Goal: Task Accomplishment & Management: Complete application form

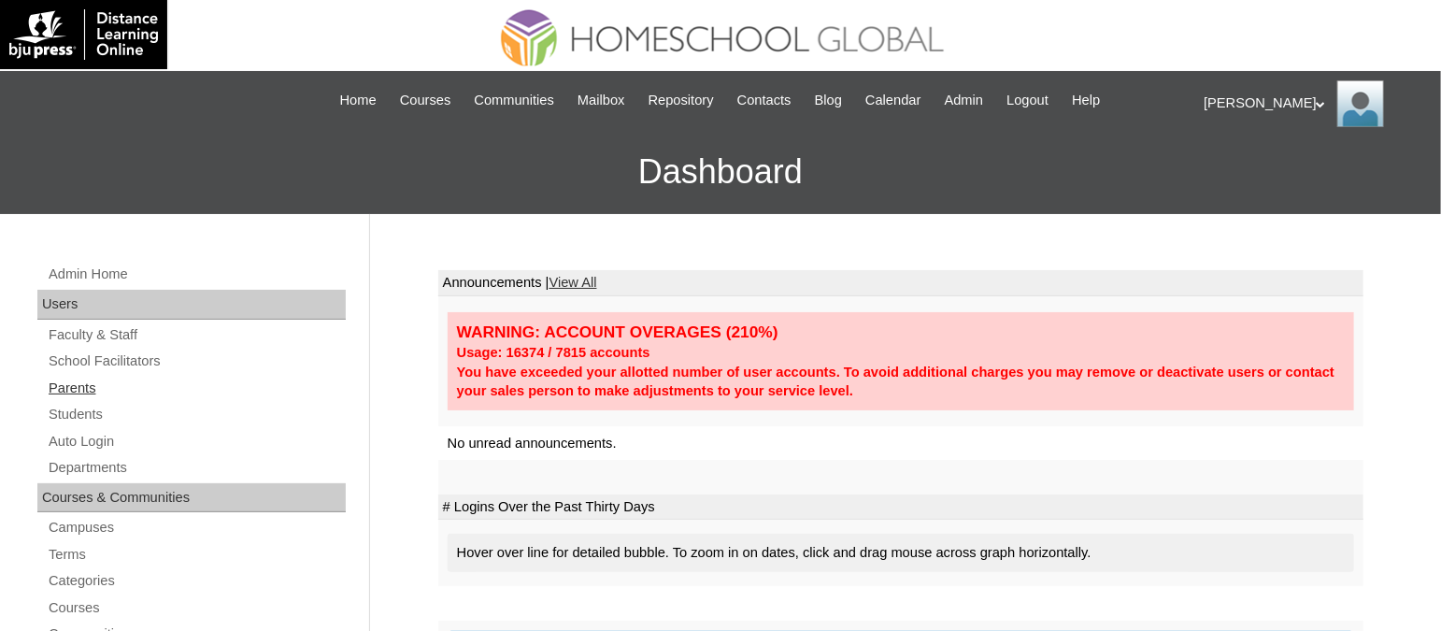
click at [75, 385] on link "Parents" at bounding box center [196, 388] width 299 height 23
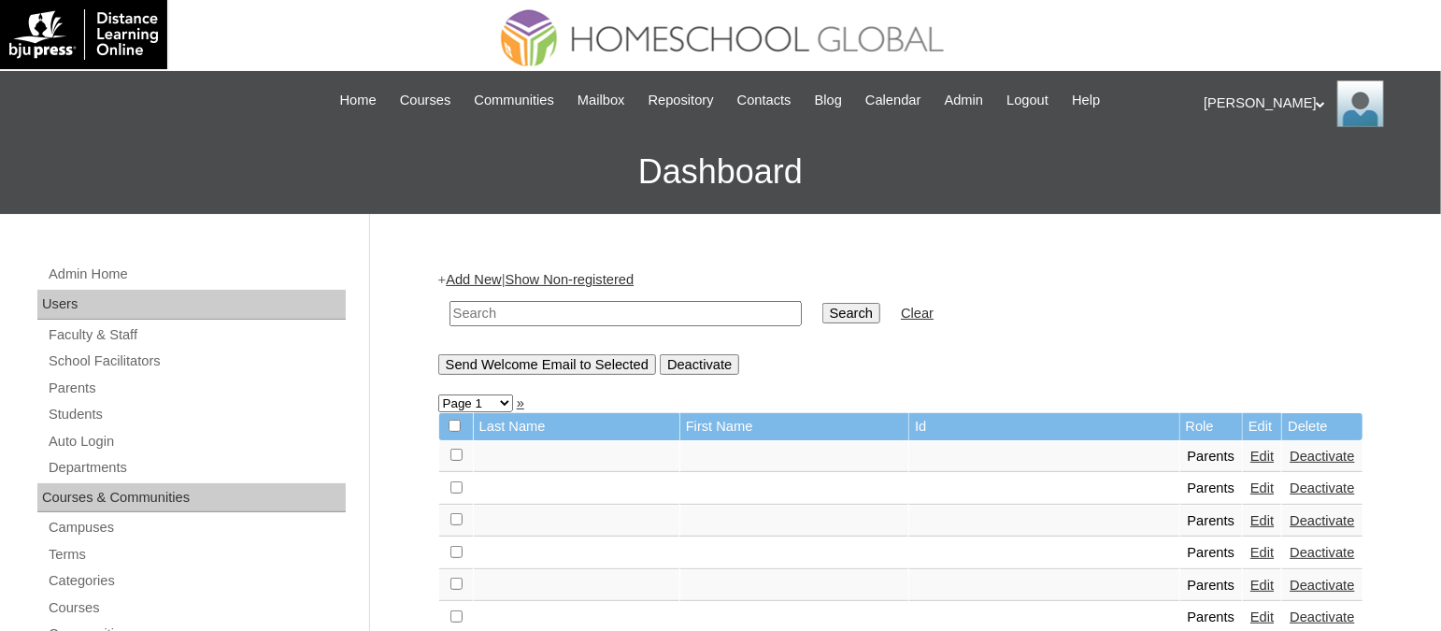
click at [488, 279] on link "Add New" at bounding box center [473, 279] width 55 height 15
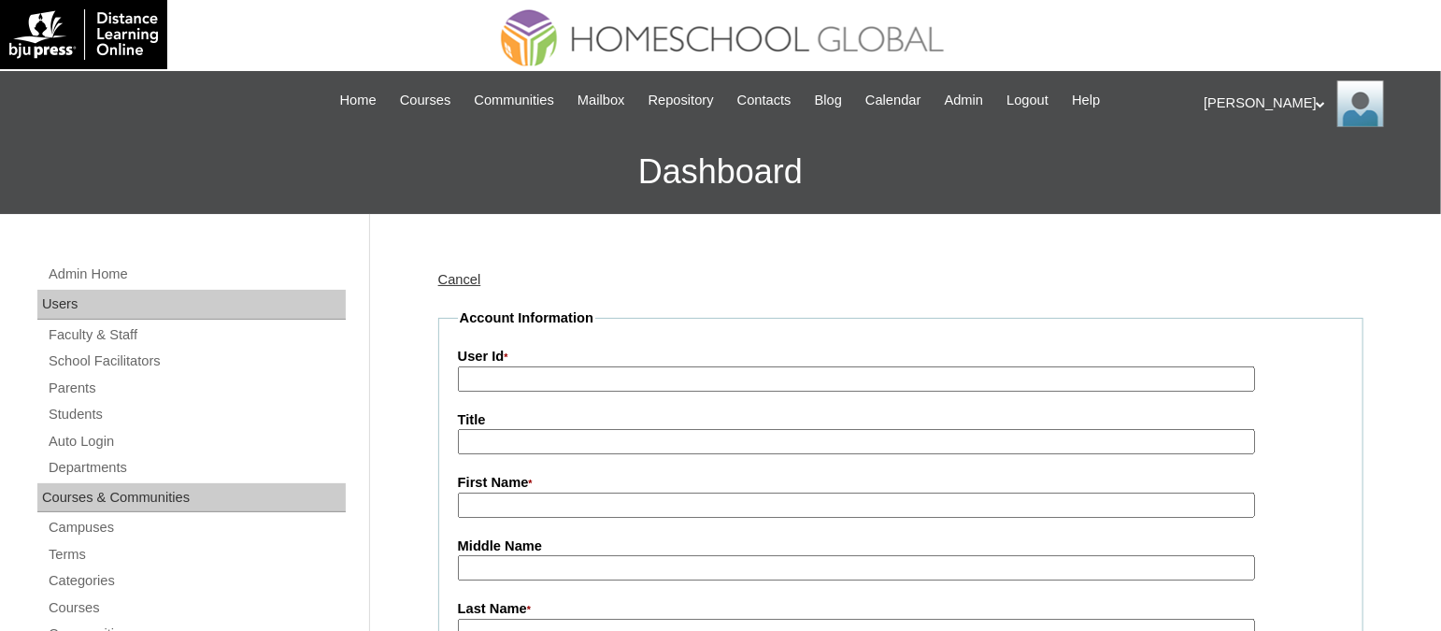
click at [620, 369] on input "User Id *" at bounding box center [856, 378] width 797 height 25
paste input "TOUCHPH2025-MHS010164"
type input "TOUCHPH2025-MHS010164"
click at [537, 508] on input "First Name *" at bounding box center [856, 505] width 797 height 25
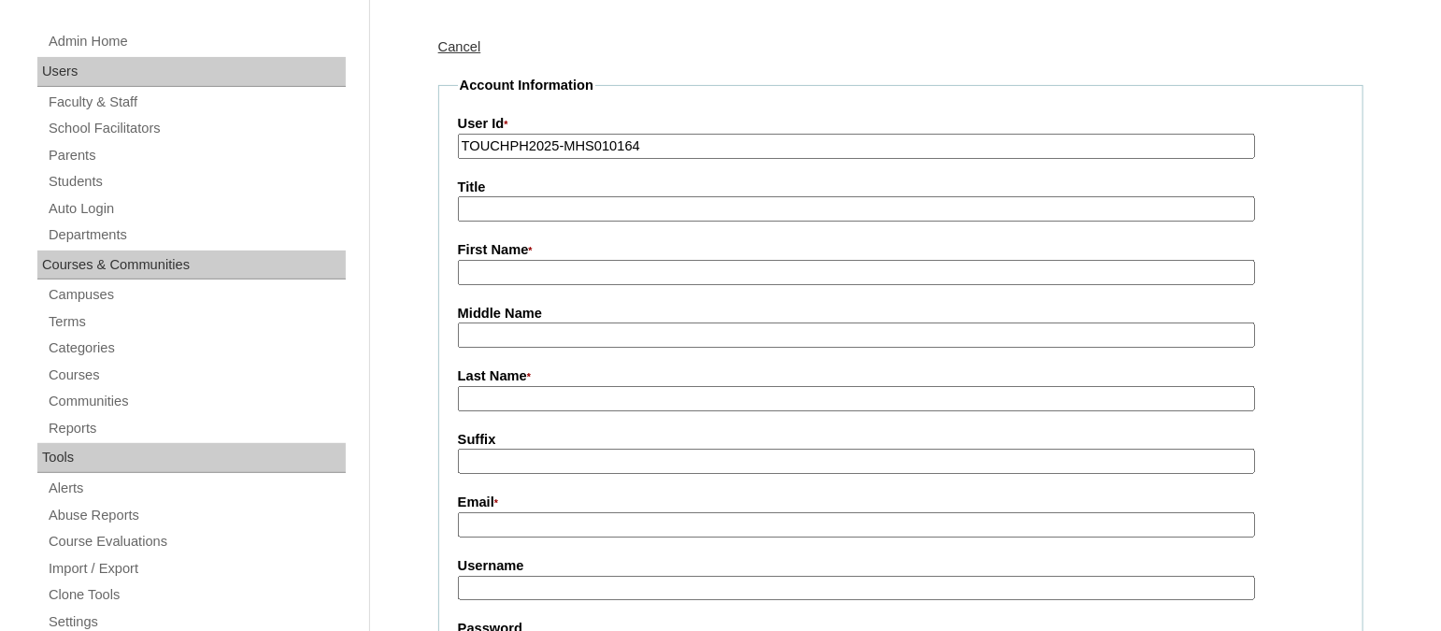
click at [522, 493] on label "Email *" at bounding box center [901, 503] width 886 height 21
click at [522, 512] on input "Email *" at bounding box center [856, 524] width 797 height 25
click at [529, 497] on label "Email *" at bounding box center [901, 503] width 886 height 21
click at [529, 512] on input "Email *" at bounding box center [856, 524] width 797 height 25
click at [509, 265] on input "First Name *" at bounding box center [856, 272] width 797 height 25
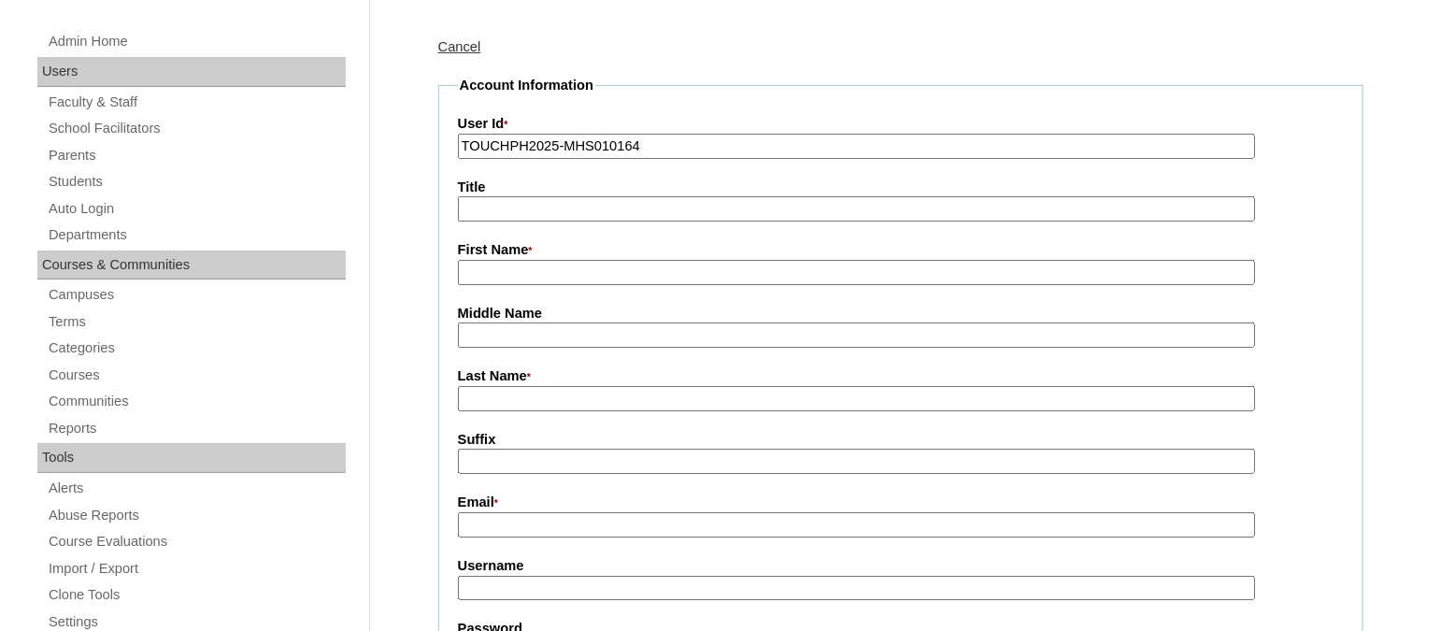
paste input "Ireene Valencia"
drag, startPoint x: 565, startPoint y: 260, endPoint x: 509, endPoint y: 264, distance: 56.2
click at [509, 264] on input "Ireene Valencia" at bounding box center [856, 272] width 797 height 25
type input "Ireene"
click at [494, 388] on input "Last Name *" at bounding box center [856, 398] width 797 height 25
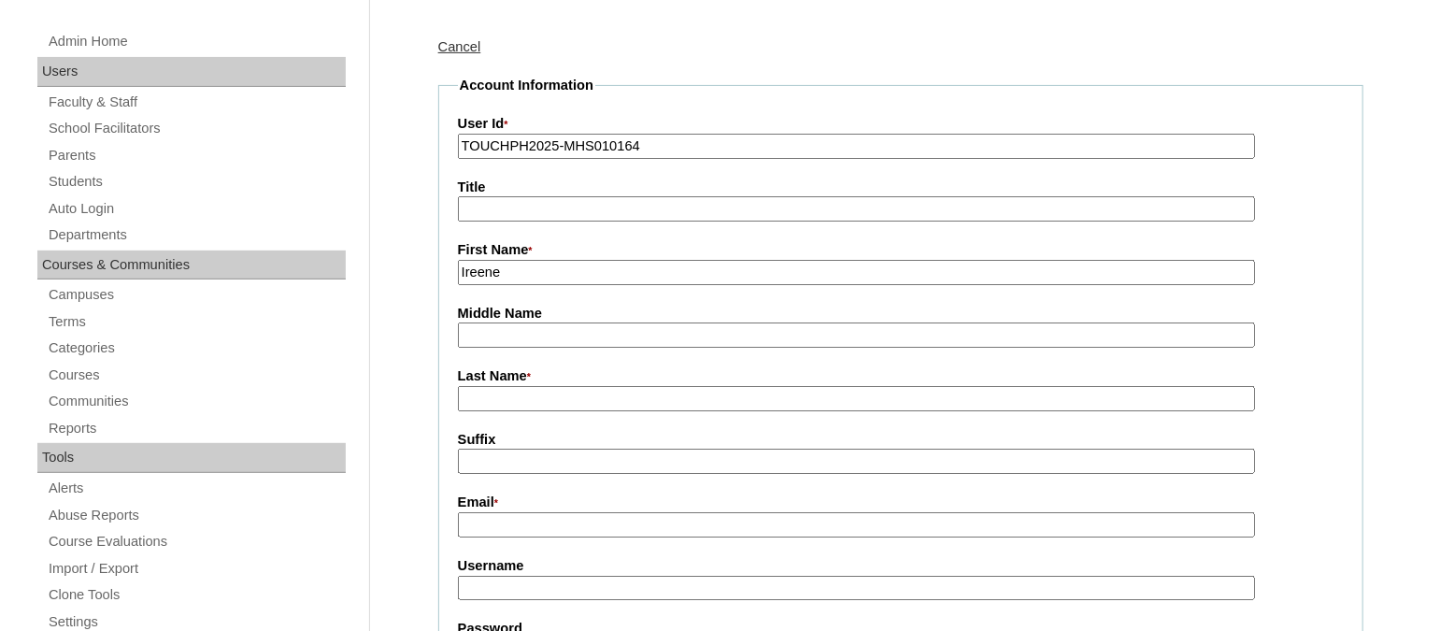
paste input "Valencia"
type input "Valencia (2025)"
click at [517, 515] on input "Email *" at bounding box center [856, 524] width 797 height 25
paste input "ireenev@yahoo.com"
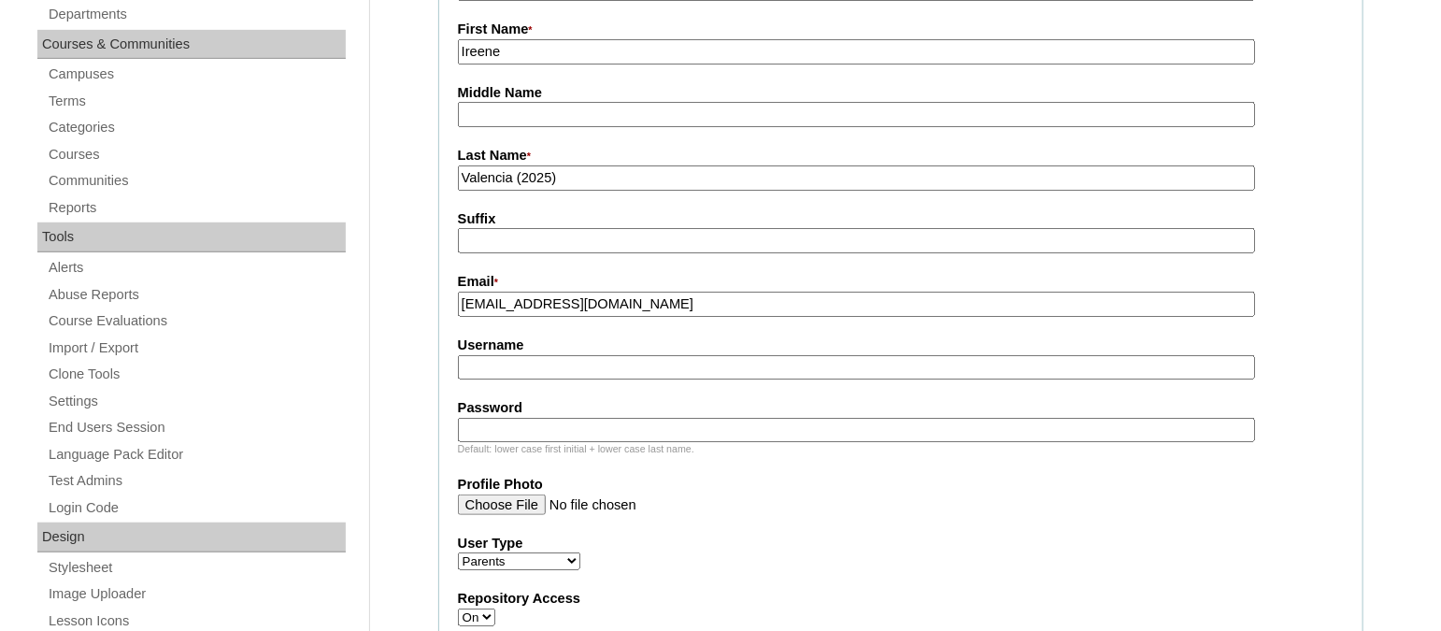
scroll to position [466, 0]
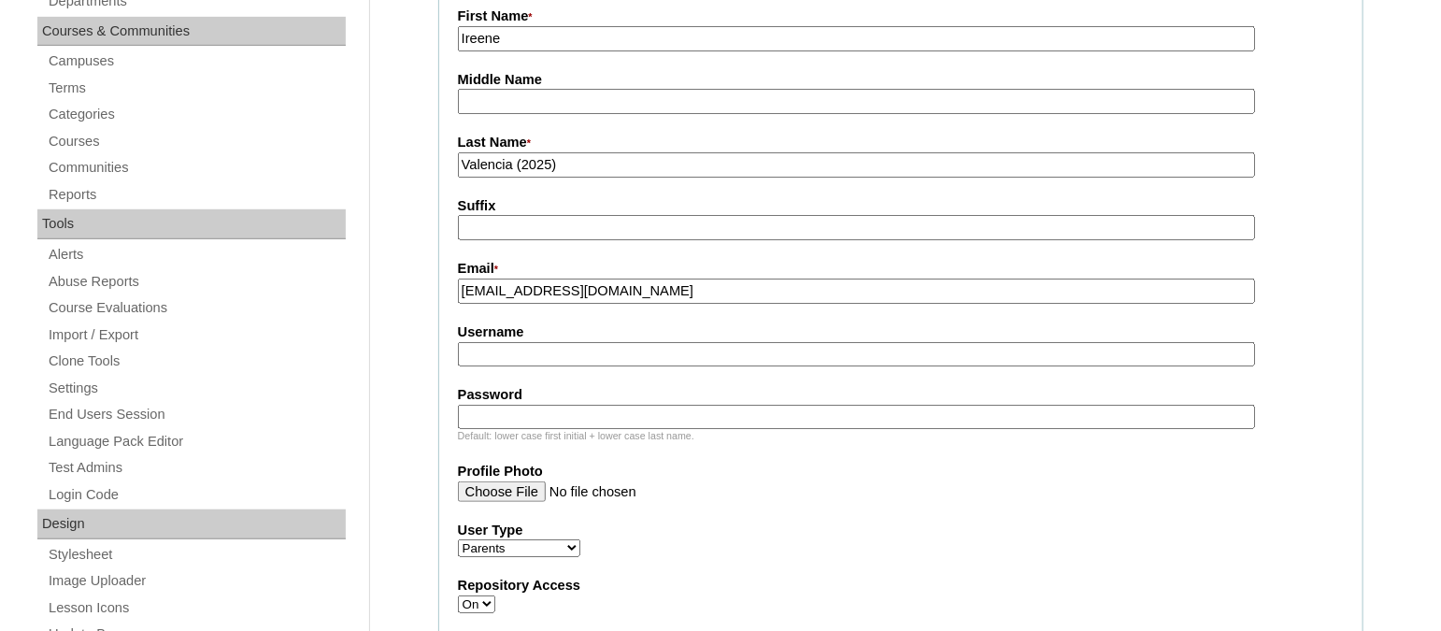
type input "ireenev@yahoo.com"
click at [530, 342] on input "Username" at bounding box center [856, 354] width 797 height 25
paste input "ireenevalenciaTQ322"
type input "ireenevalenciaTQ322"
click at [622, 385] on label "Password" at bounding box center [901, 395] width 886 height 20
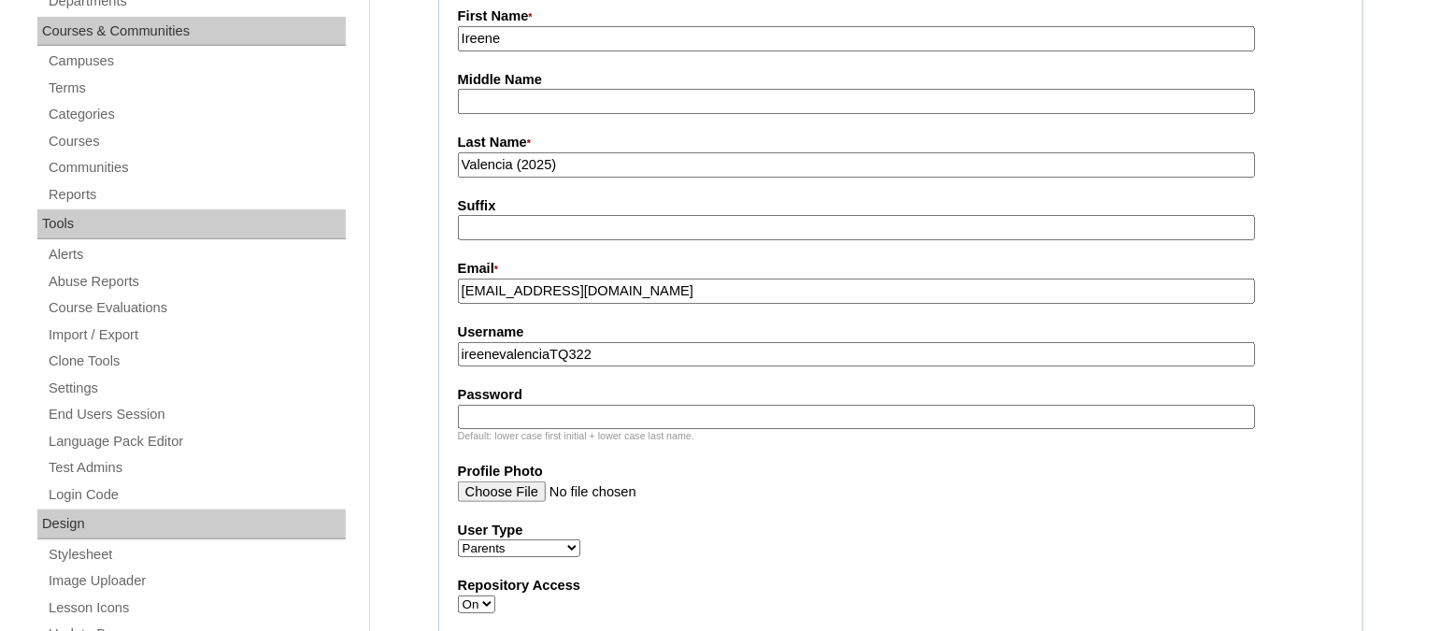
click at [622, 405] on input "Password" at bounding box center [856, 417] width 797 height 25
paste input "HG123456p"
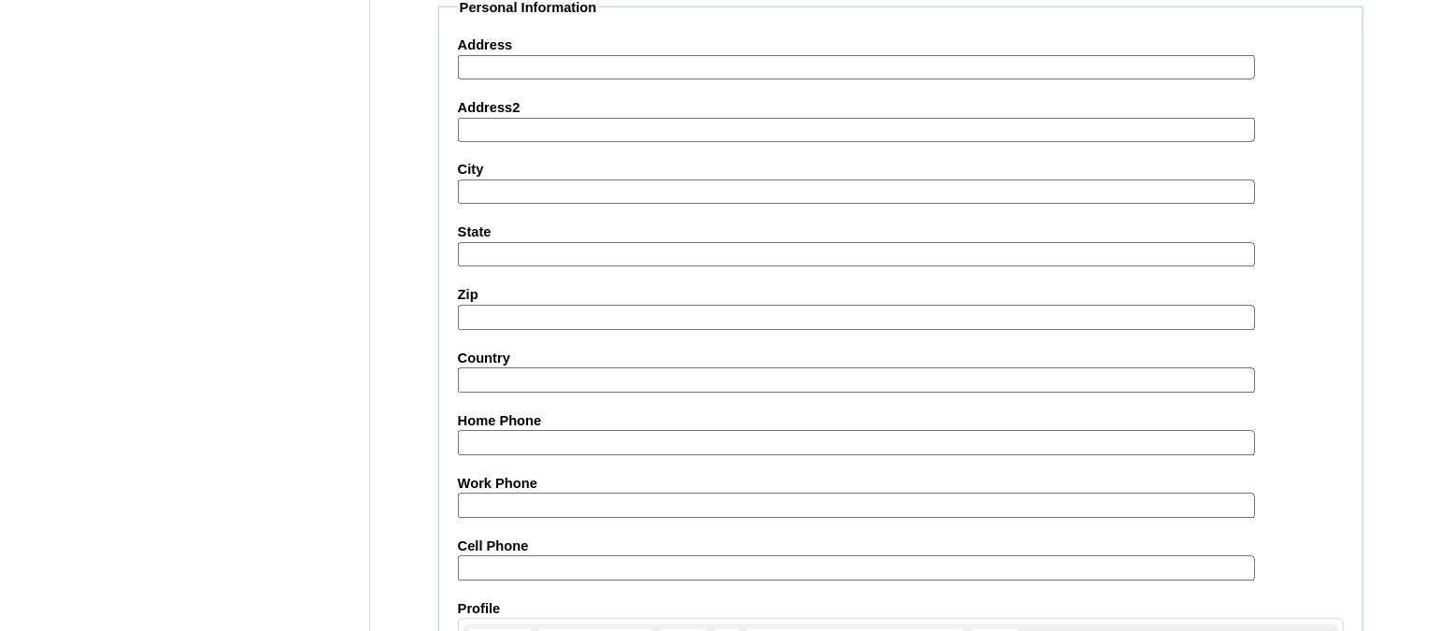
scroll to position [1864, 0]
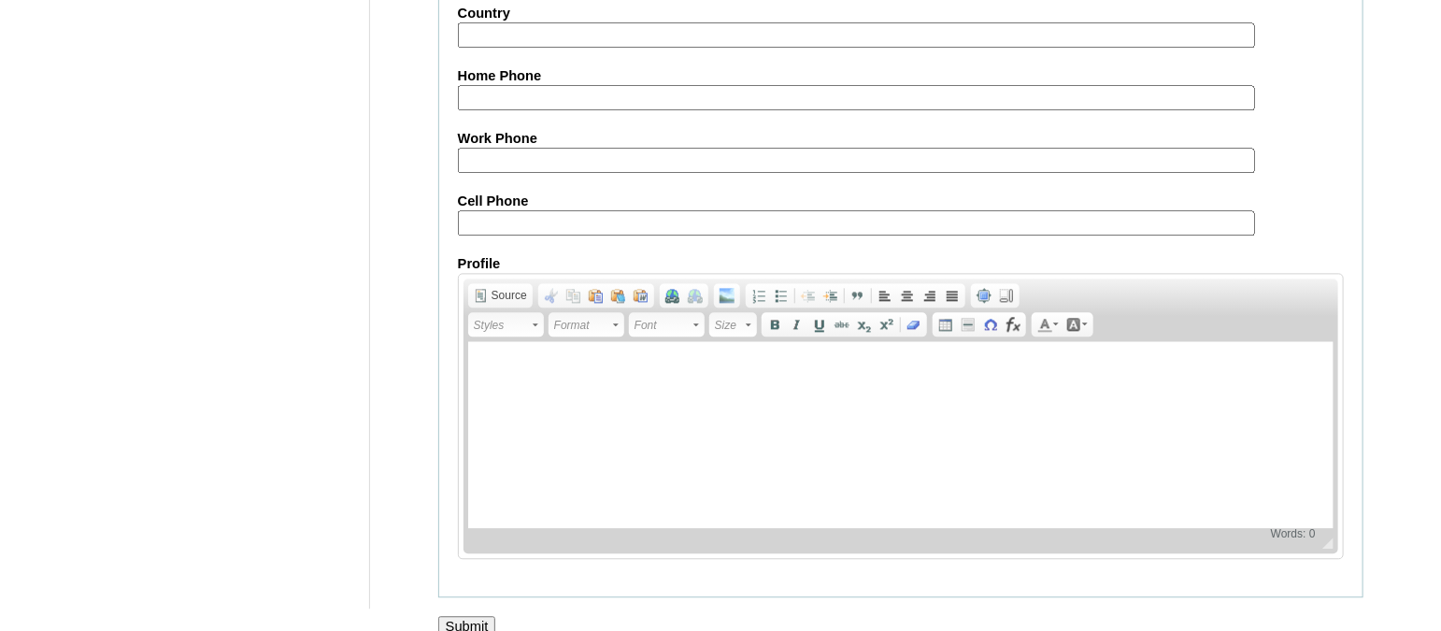
type input "HG123456p"
click at [459, 616] on input "Submit" at bounding box center [467, 626] width 58 height 21
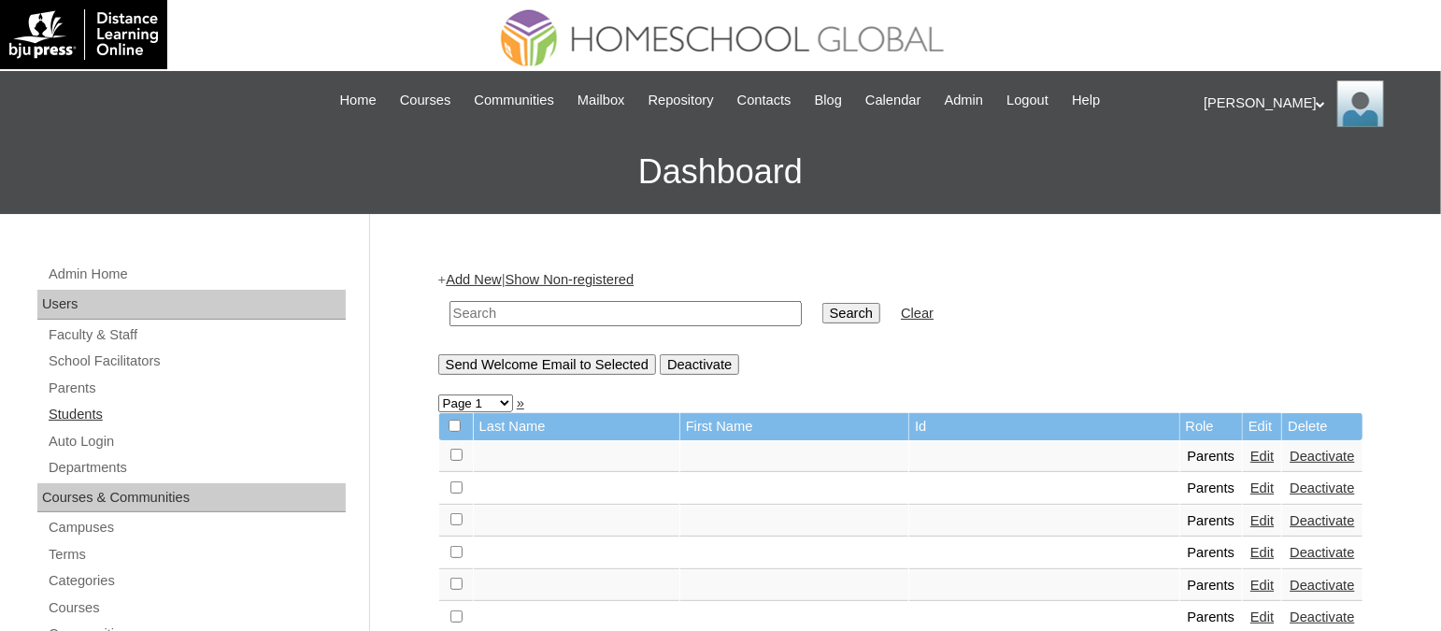
click at [84, 409] on link "Students" at bounding box center [196, 414] width 299 height 23
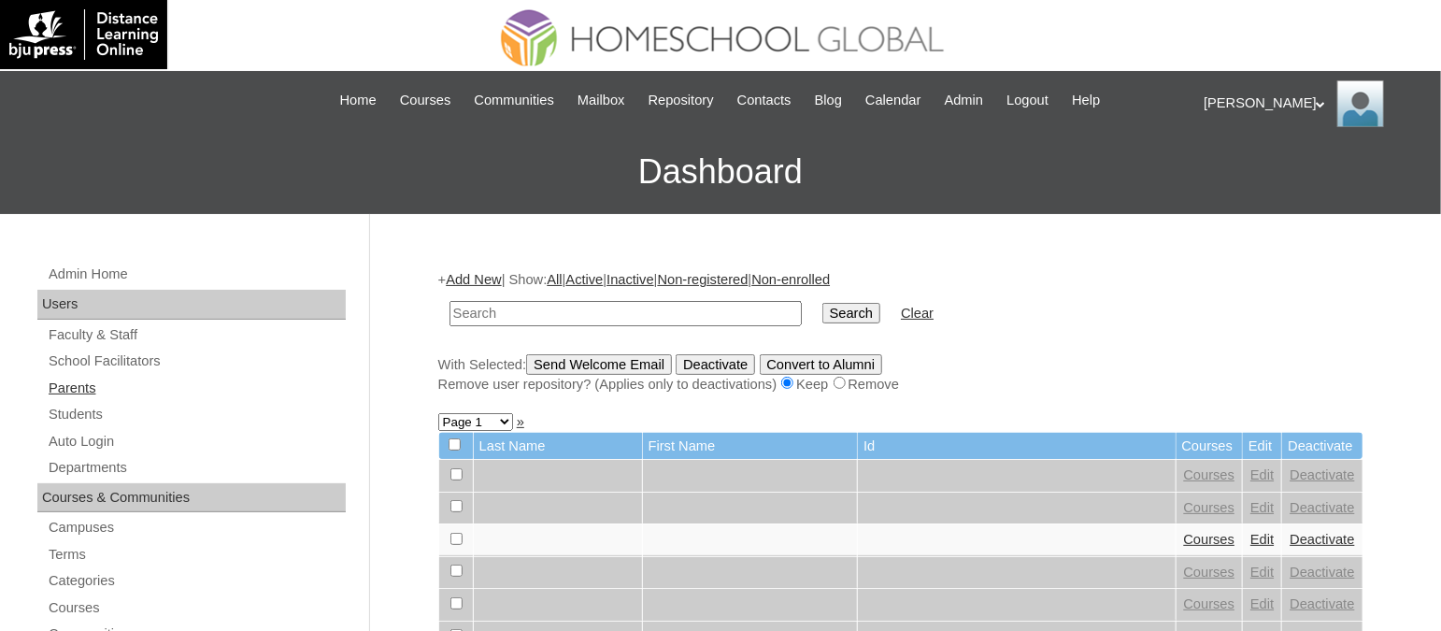
click at [81, 389] on link "Parents" at bounding box center [196, 388] width 299 height 23
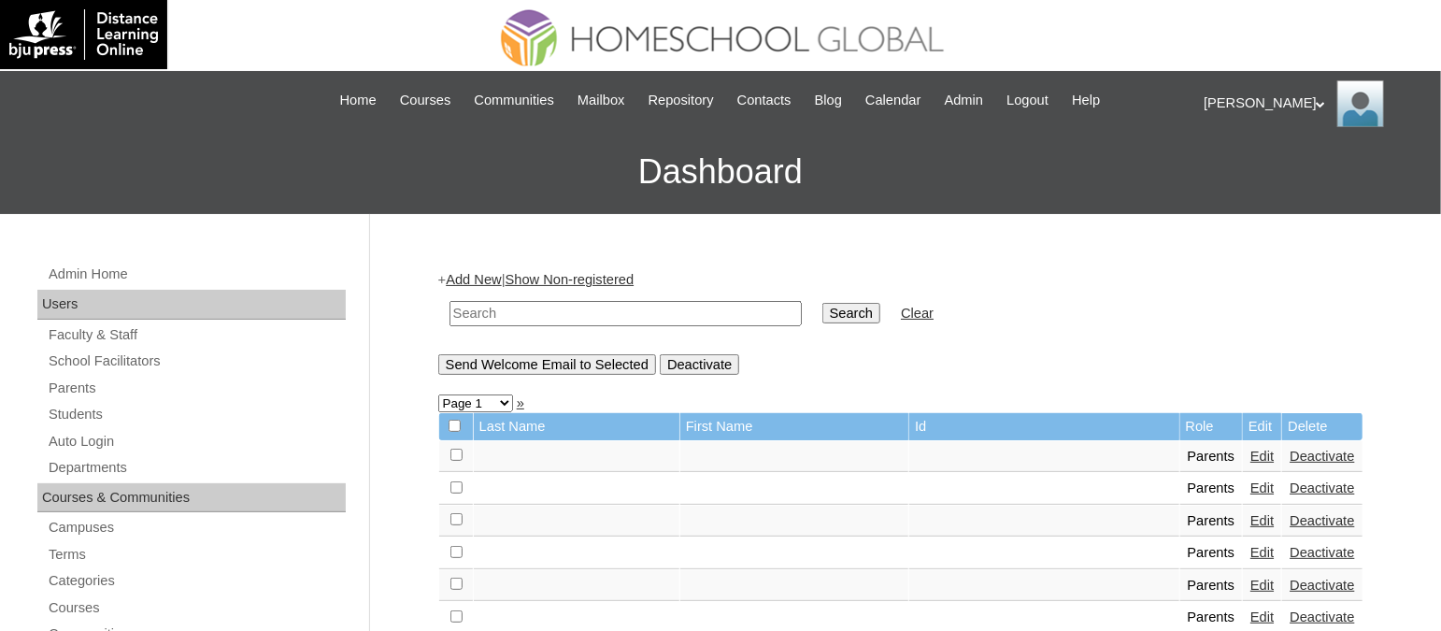
click at [595, 314] on input "text" at bounding box center [626, 313] width 352 height 25
paste input "TOUCHPH2025-MHS010164"
type input "TOUCHPH2025-MHS010164"
click at [823, 303] on input "Search" at bounding box center [852, 313] width 58 height 21
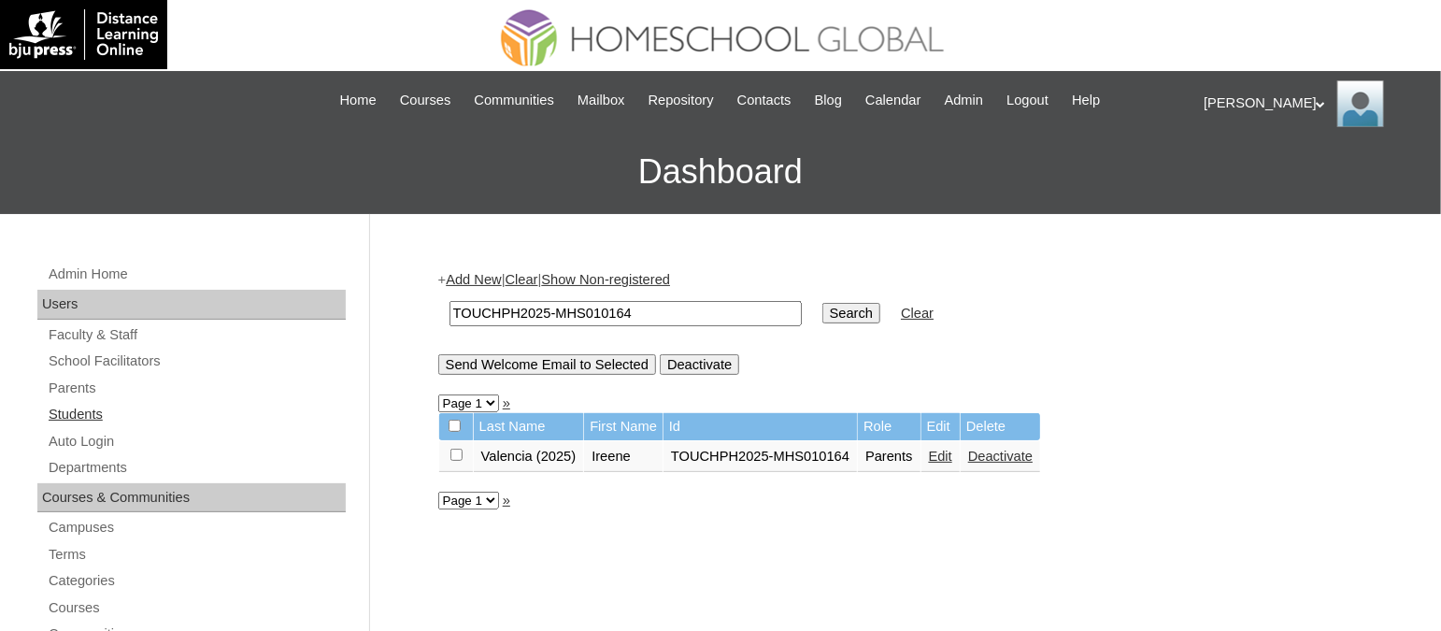
click at [92, 423] on link "Students" at bounding box center [196, 414] width 299 height 23
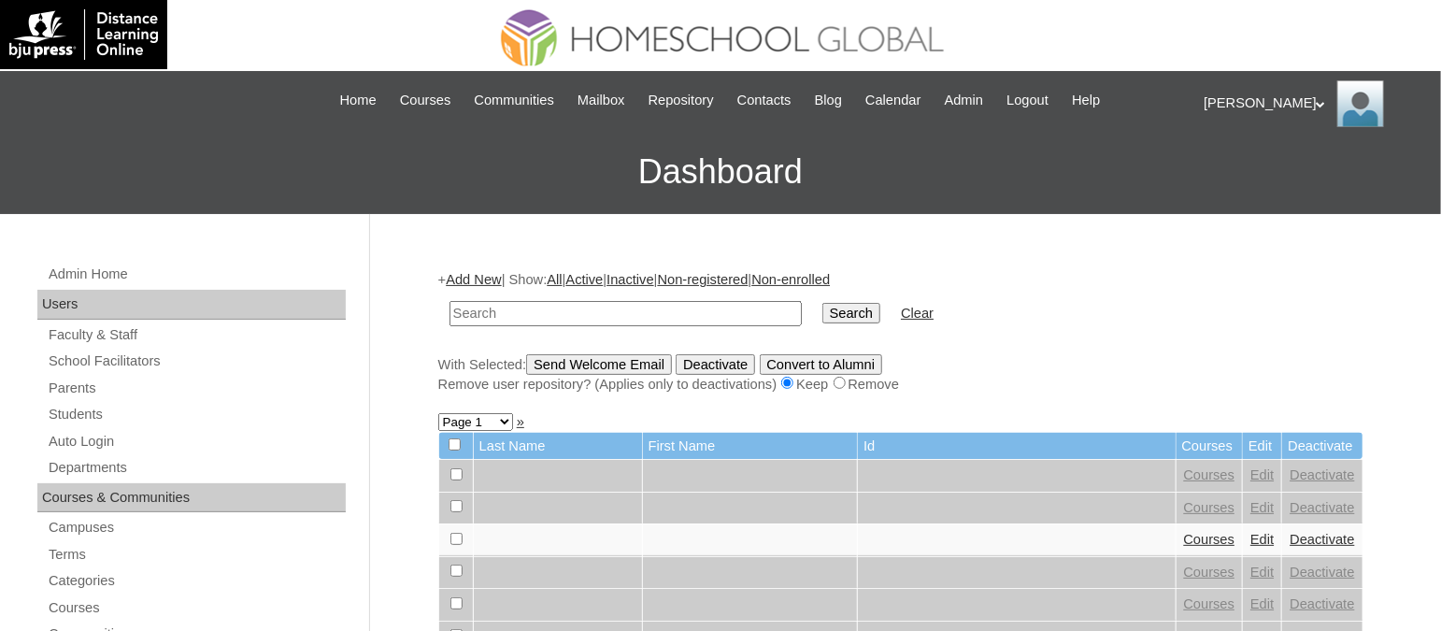
click at [494, 279] on link "Add New" at bounding box center [473, 279] width 55 height 15
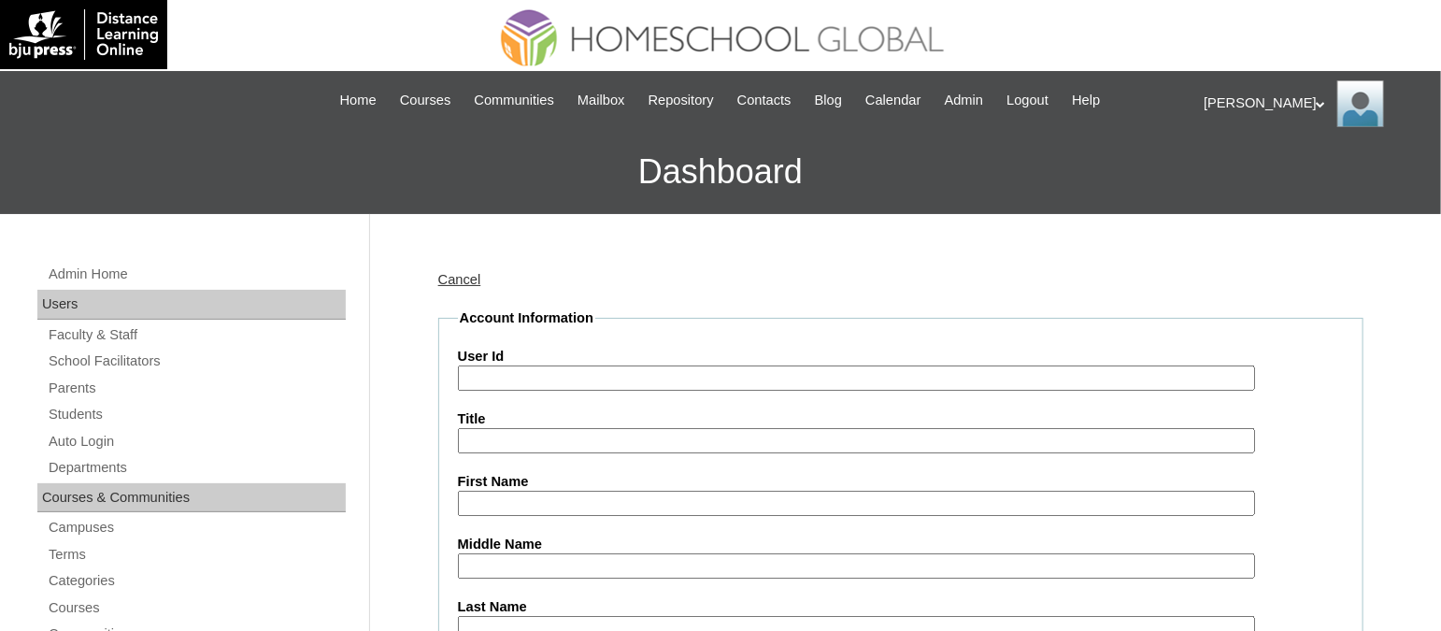
click at [534, 380] on input "User Id" at bounding box center [856, 377] width 797 height 25
click at [639, 370] on input "User Id" at bounding box center [856, 377] width 797 height 25
paste input "TOUCHPH2025-MHS010165"
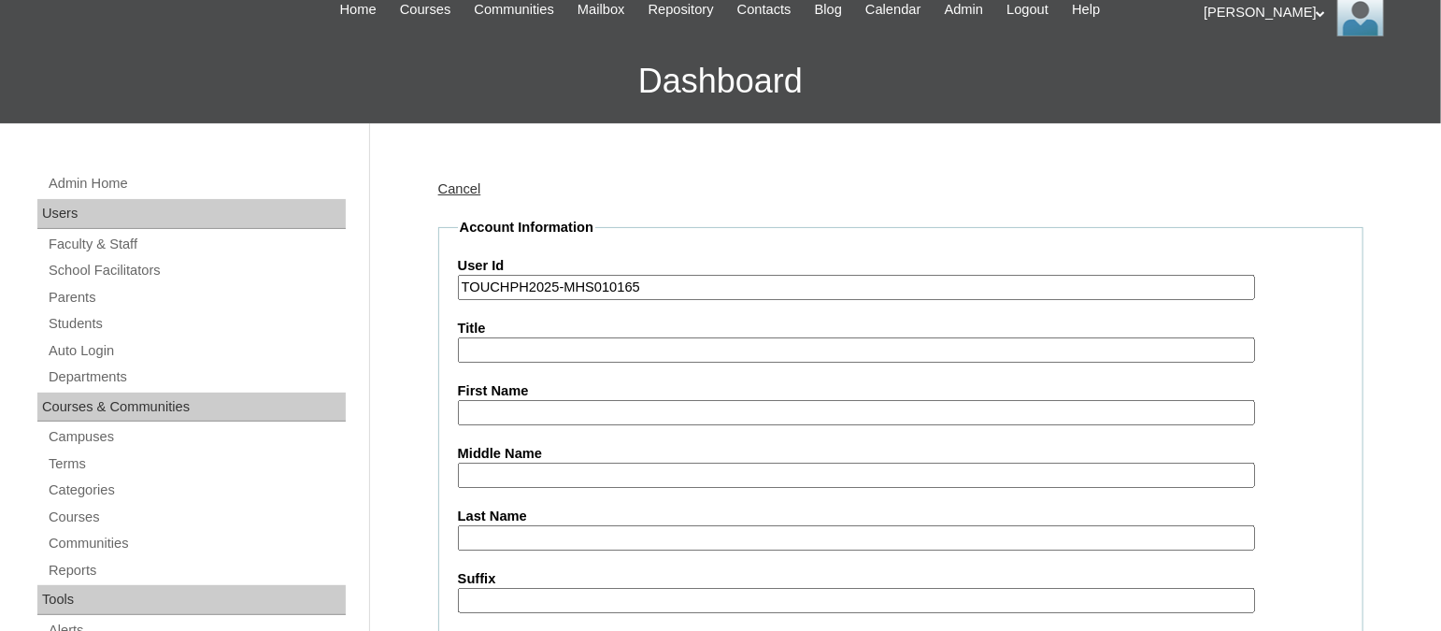
scroll to position [233, 0]
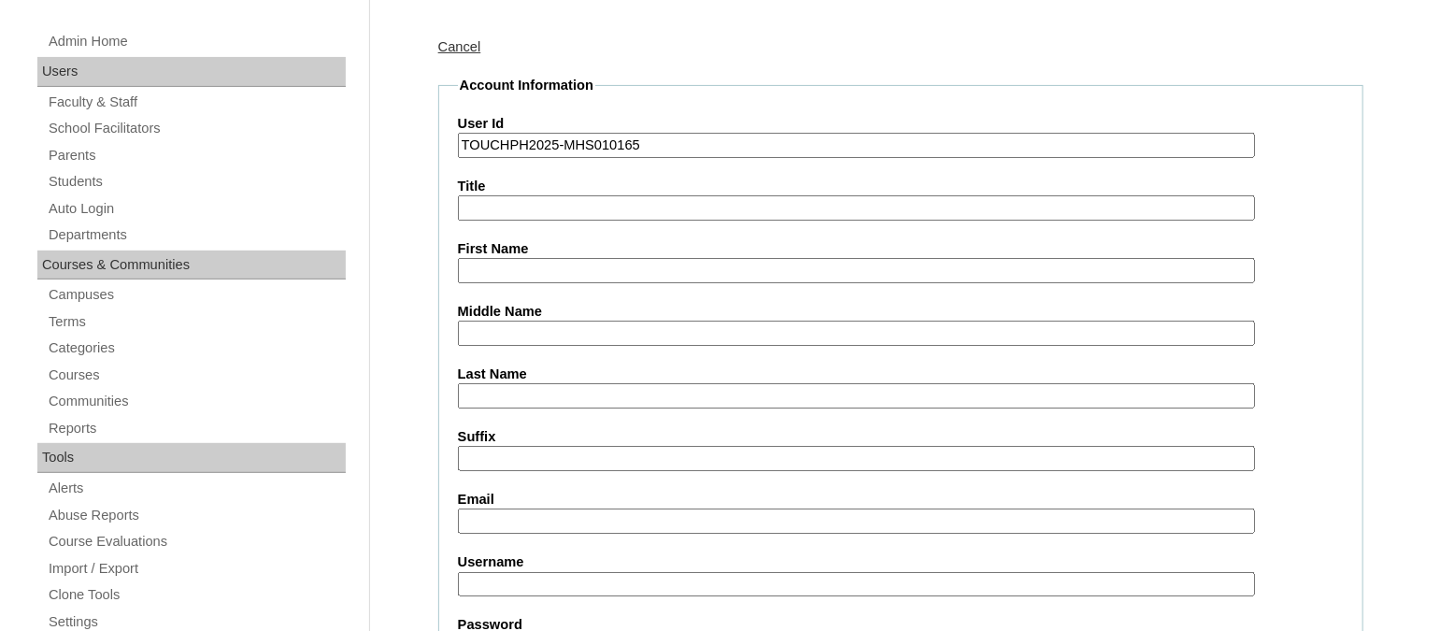
type input "TOUCHPH2025-MHS010165"
click at [511, 260] on input "First Name" at bounding box center [856, 270] width 797 height 25
paste input "[PERSON_NAME] Nikkou [PERSON_NAME]"
drag, startPoint x: 689, startPoint y: 261, endPoint x: 617, endPoint y: 261, distance: 72.0
click at [617, 261] on input "[PERSON_NAME] Nikkou [PERSON_NAME]" at bounding box center [856, 270] width 797 height 25
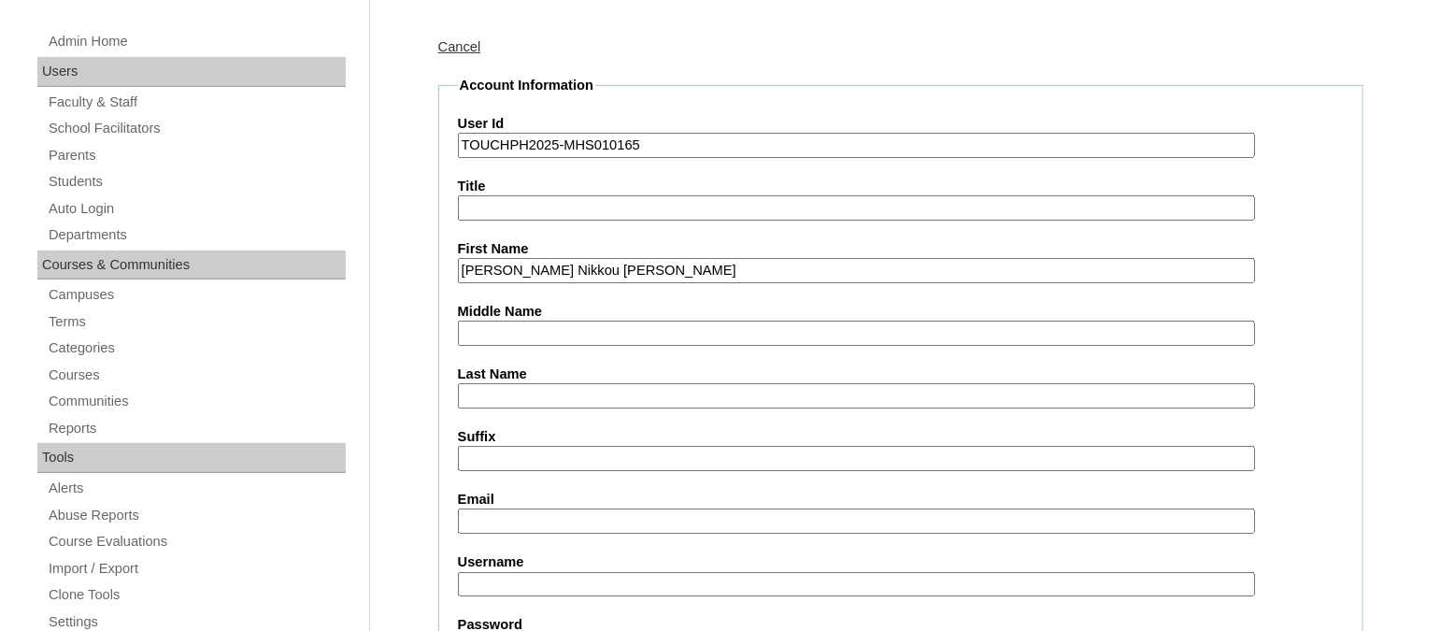
type input "[PERSON_NAME] Nikkou [PERSON_NAME]"
click at [515, 383] on input "Last Name" at bounding box center [856, 395] width 797 height 25
paste input "[PERSON_NAME]"
type input "[PERSON_NAME]"
drag, startPoint x: 589, startPoint y: 261, endPoint x: 555, endPoint y: 257, distance: 33.9
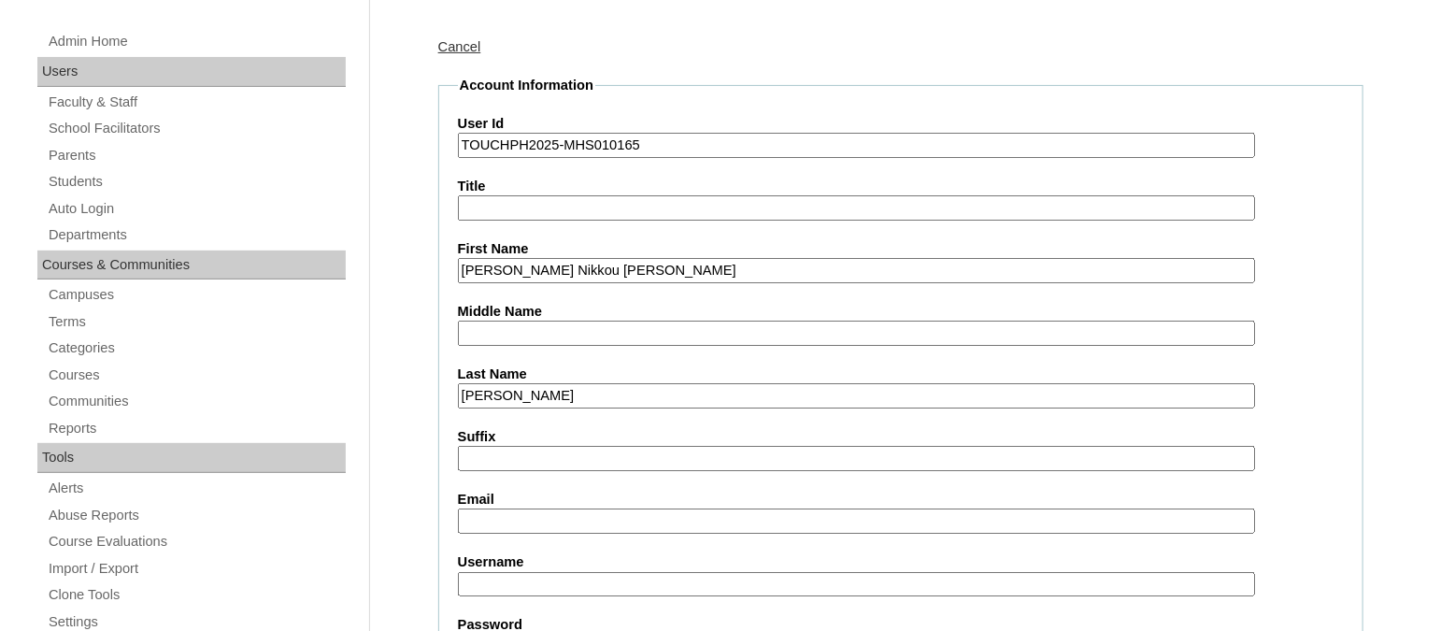
click at [555, 258] on input "[PERSON_NAME] Nikkou [PERSON_NAME]" at bounding box center [856, 270] width 797 height 25
type input "[PERSON_NAME]"
click at [528, 322] on input "Middle Name" at bounding box center [856, 333] width 797 height 25
paste input "Valencia"
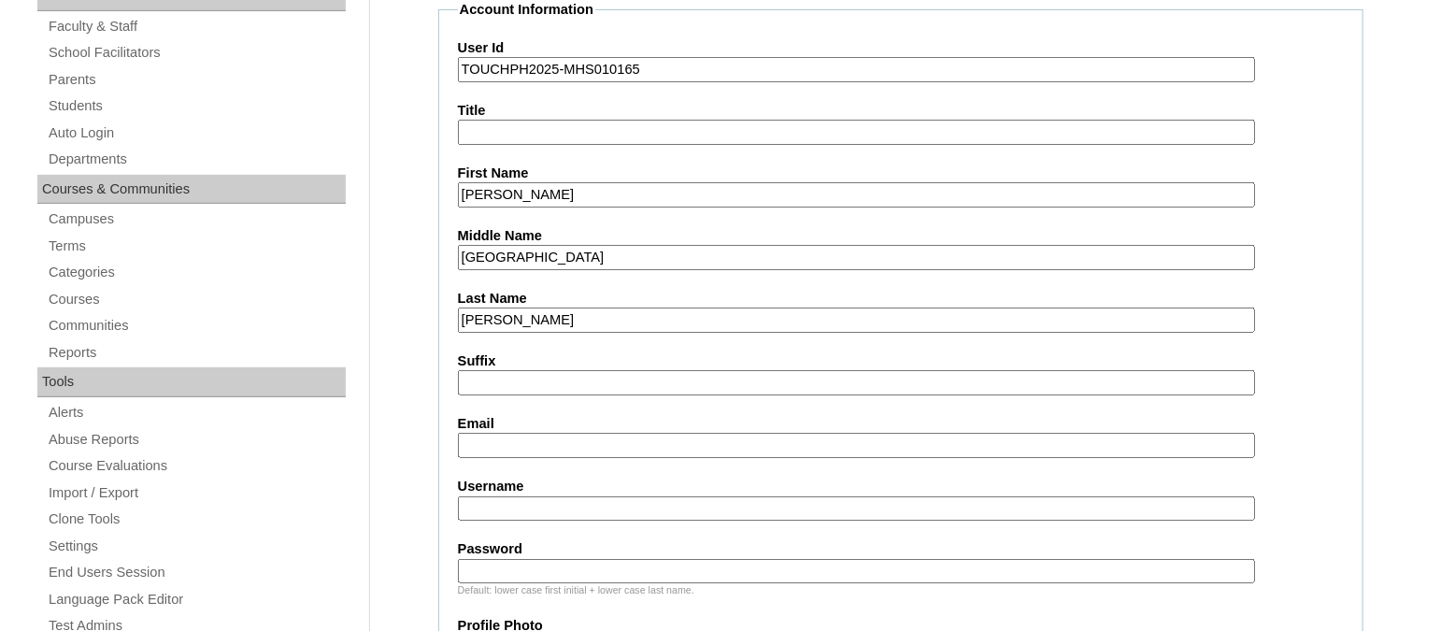
scroll to position [350, 0]
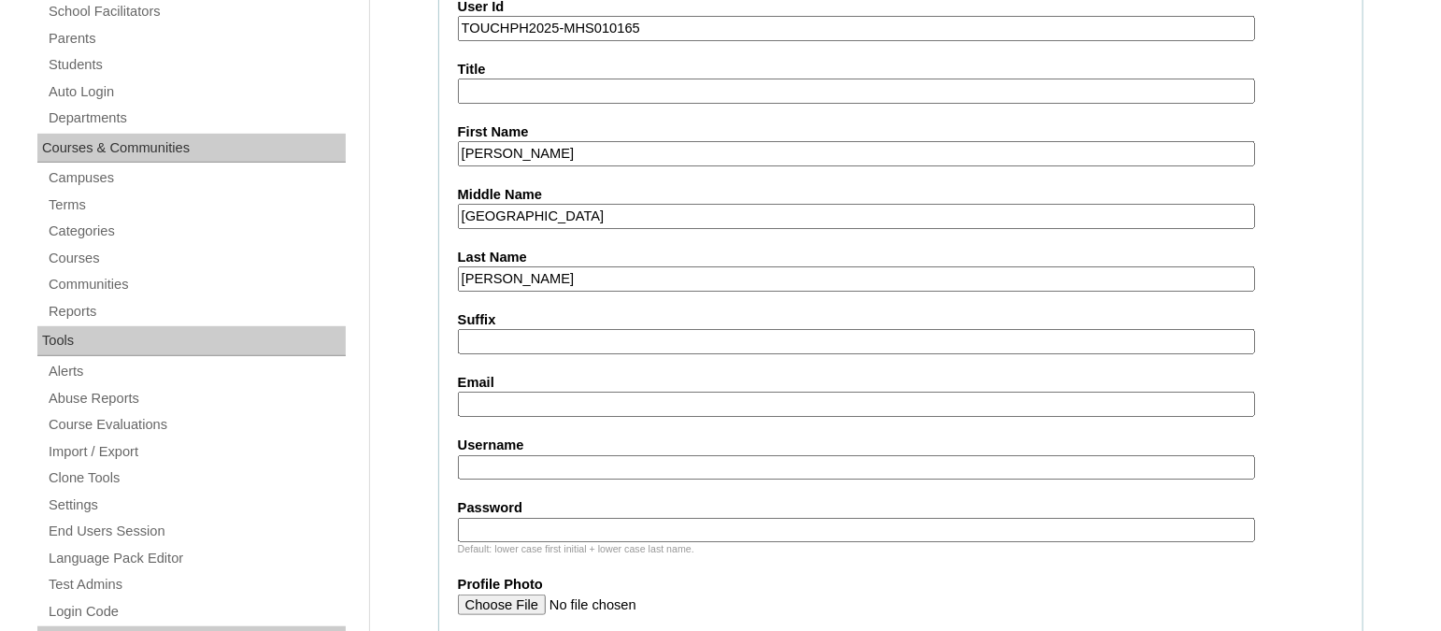
type input "Valencia"
click at [486, 397] on input "Email" at bounding box center [856, 404] width 797 height 25
paste input "ireenev@yahoo.com"
type input "ireenev@yahoo.com"
click at [508, 460] on input "Username" at bounding box center [856, 467] width 797 height 25
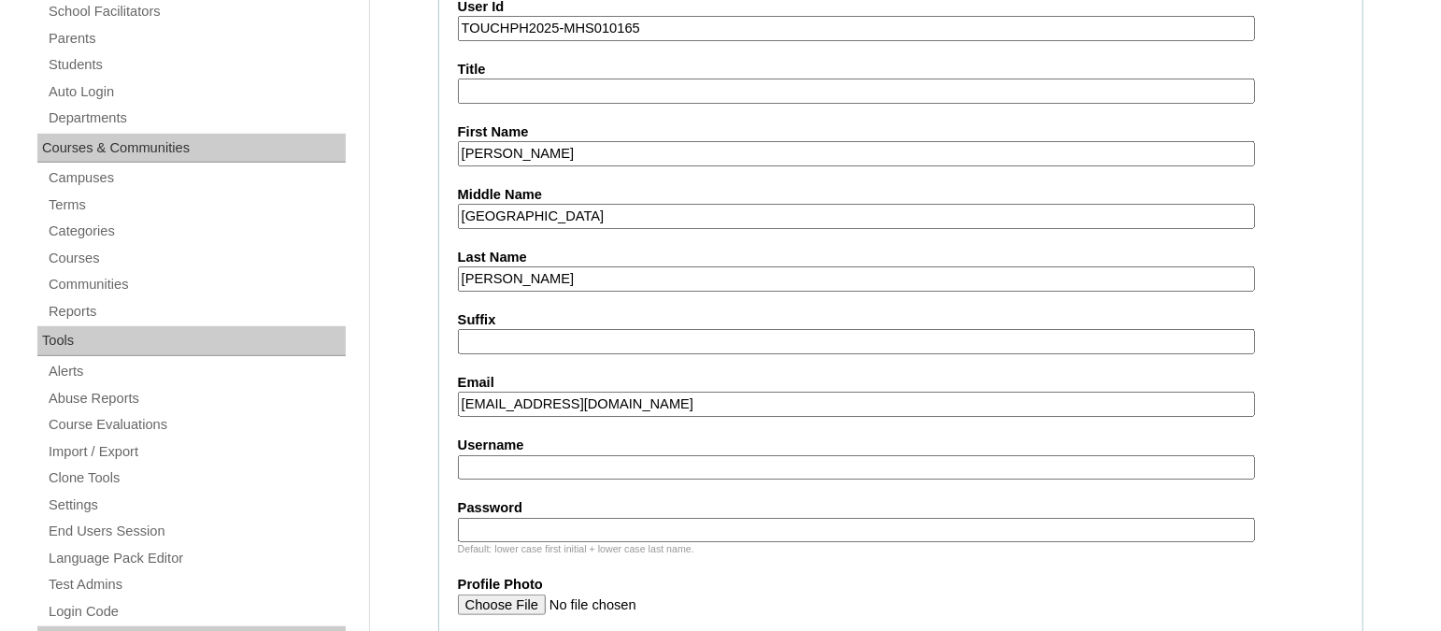
paste input "clairenikkoucarbonellTQ322"
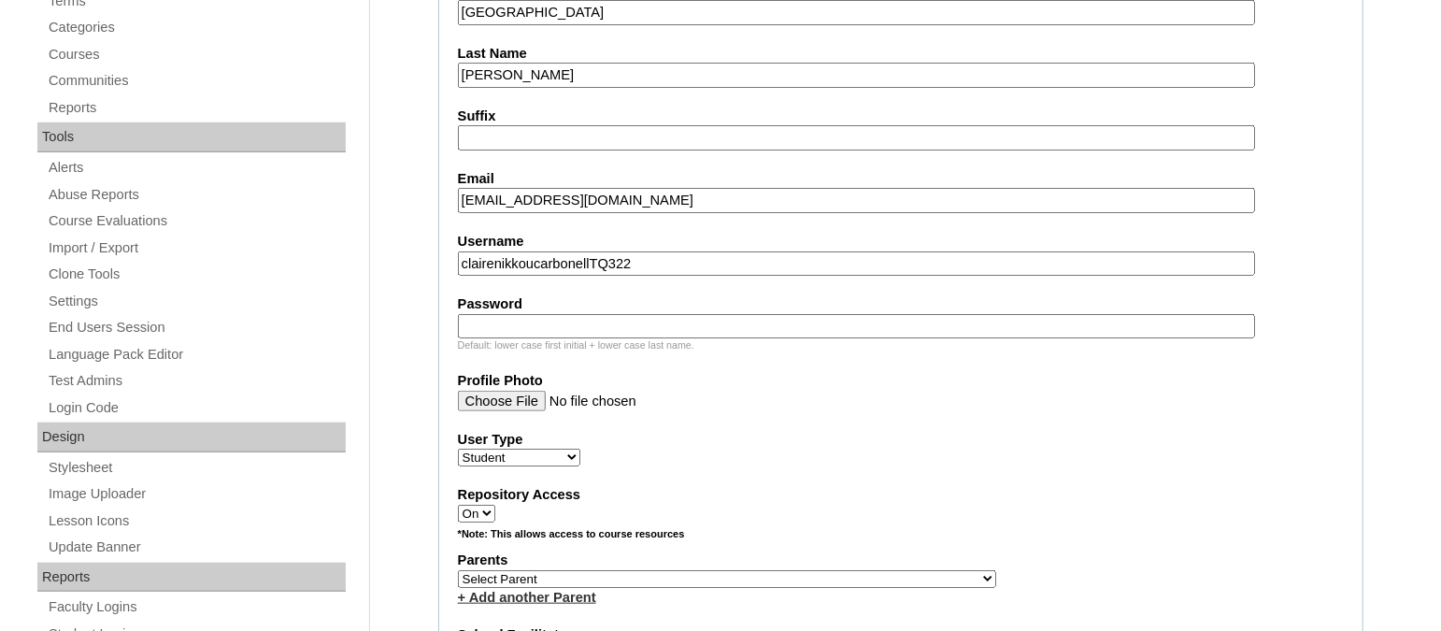
scroll to position [584, 0]
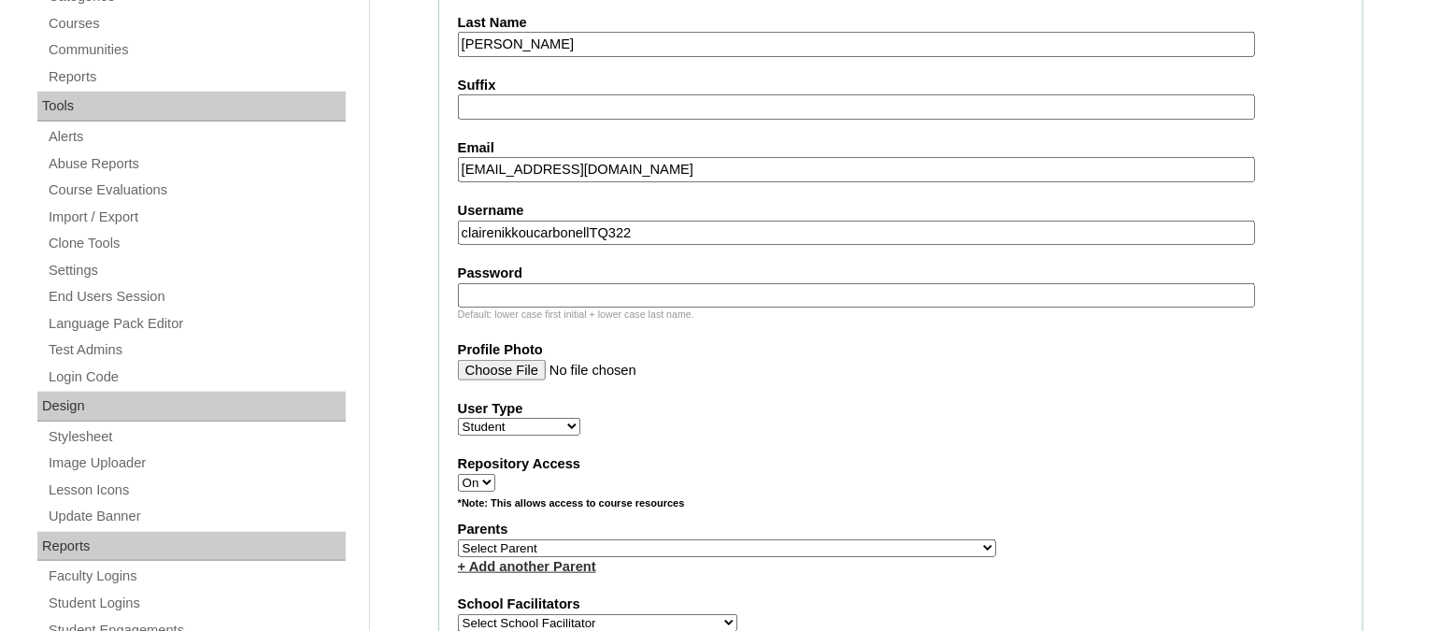
type input "clairenikkoucarbonellTQ322"
click at [548, 283] on input "Password" at bounding box center [856, 295] width 797 height 25
paste input "HG123456s"
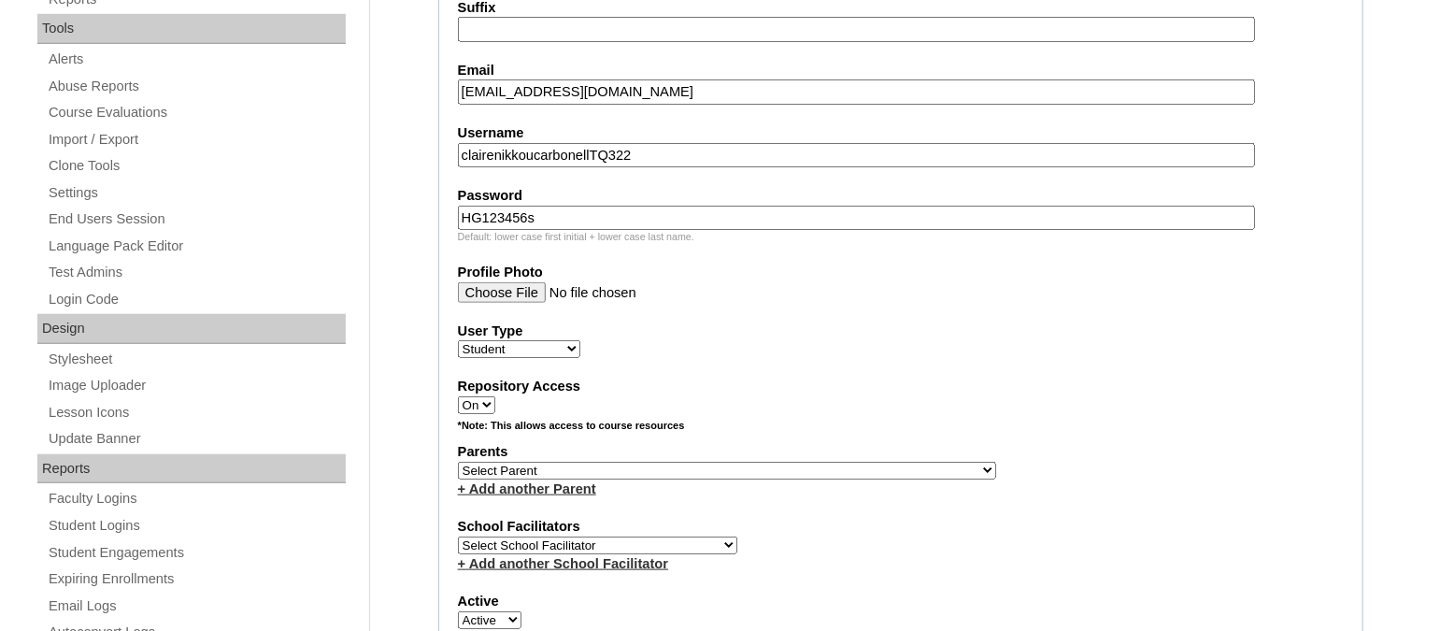
scroll to position [700, 0]
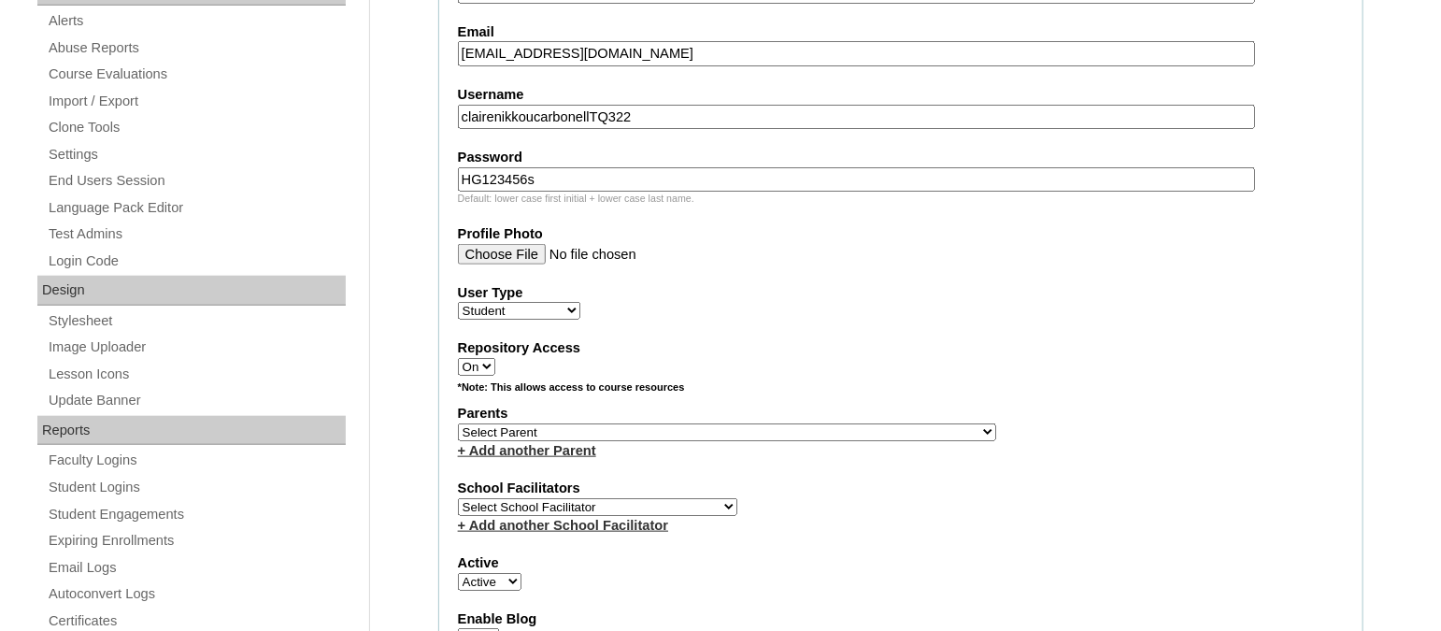
type input "HG123456s"
click at [553, 424] on select "Select Parent , , , , , , , , , , , , , , , , , , , , , , , , , , , , , , , , ,…" at bounding box center [727, 432] width 538 height 18
select select "43482"
click at [458, 423] on select "Select Parent , , , , , , , , , , , , , , , , , , , , , , , , , , , , , , , , ,…" at bounding box center [727, 432] width 538 height 18
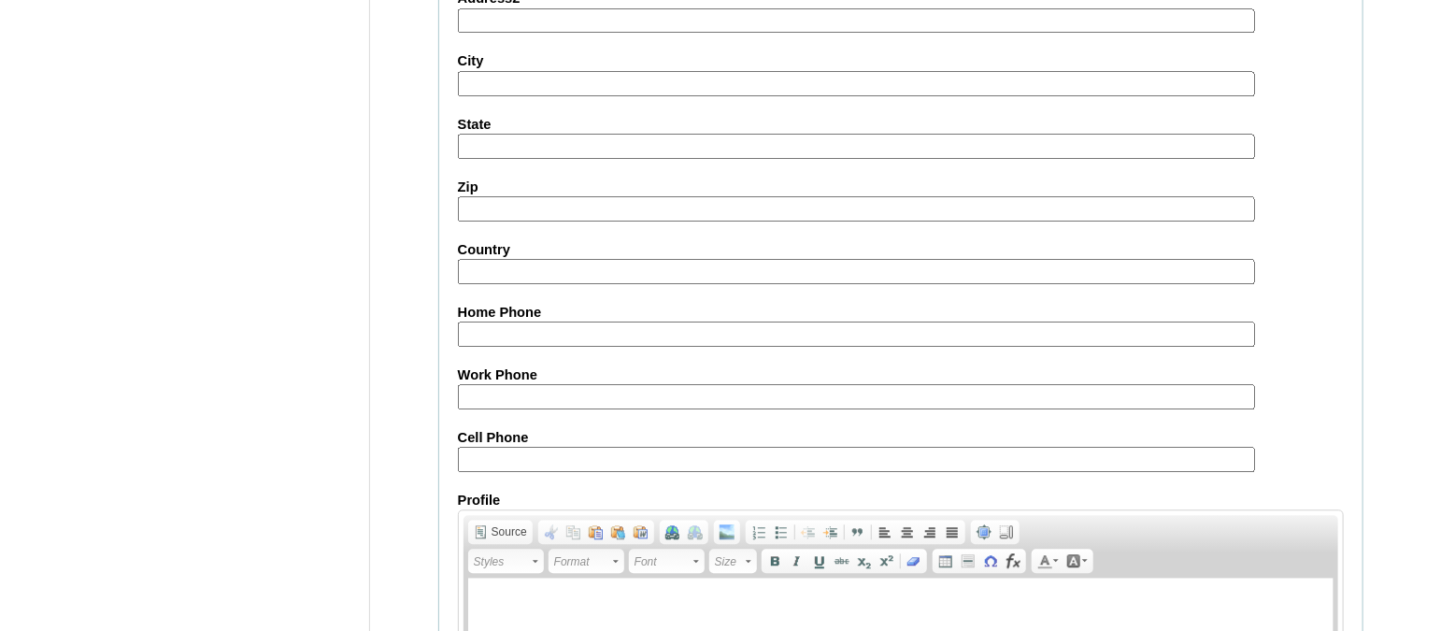
scroll to position [2199, 0]
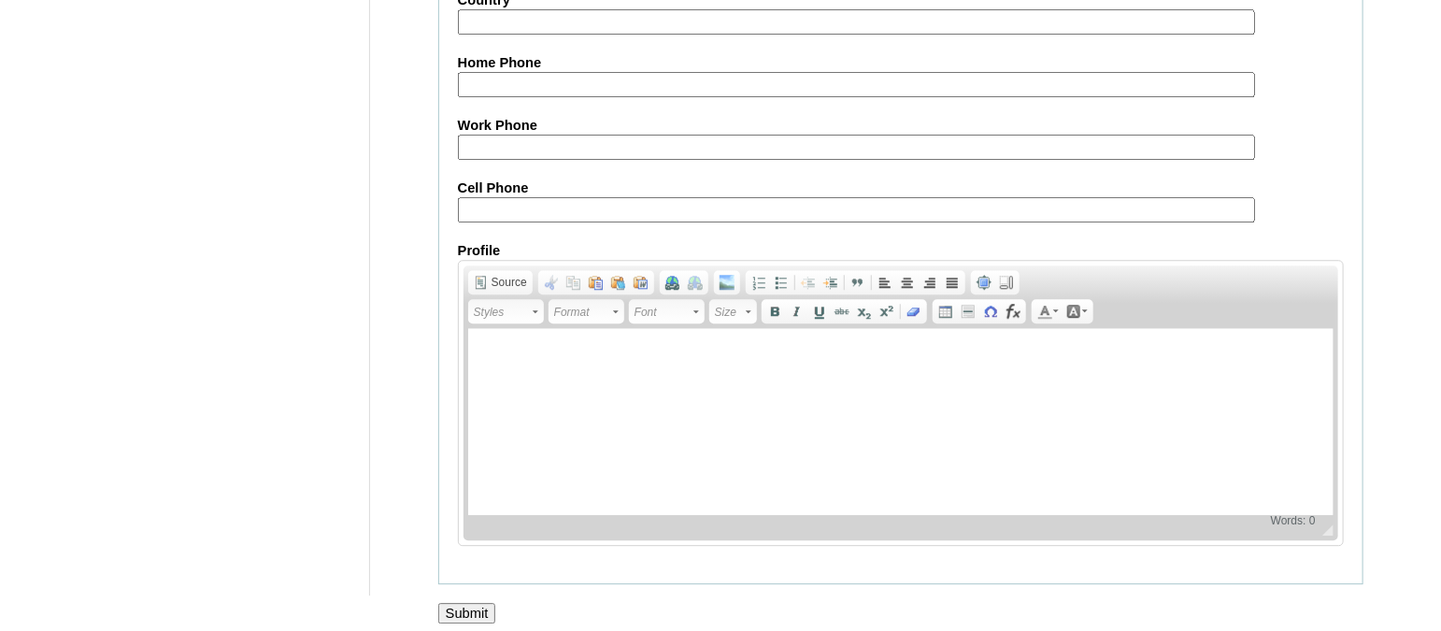
click at [472, 603] on input "Submit" at bounding box center [467, 613] width 58 height 21
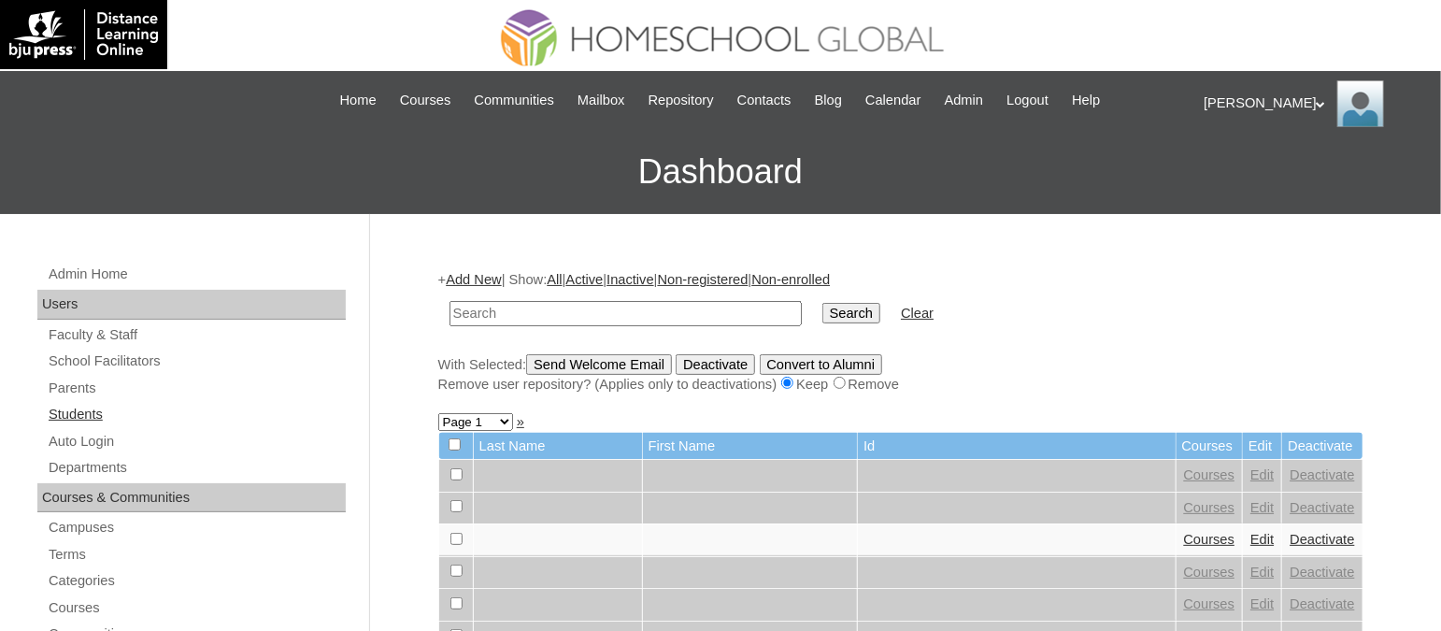
click at [77, 406] on link "Students" at bounding box center [196, 414] width 299 height 23
paste input "TOUCHPH2025-MHS010165"
type input "TOUCHPH2025-MHS010165"
click at [823, 303] on input "Search" at bounding box center [852, 313] width 58 height 21
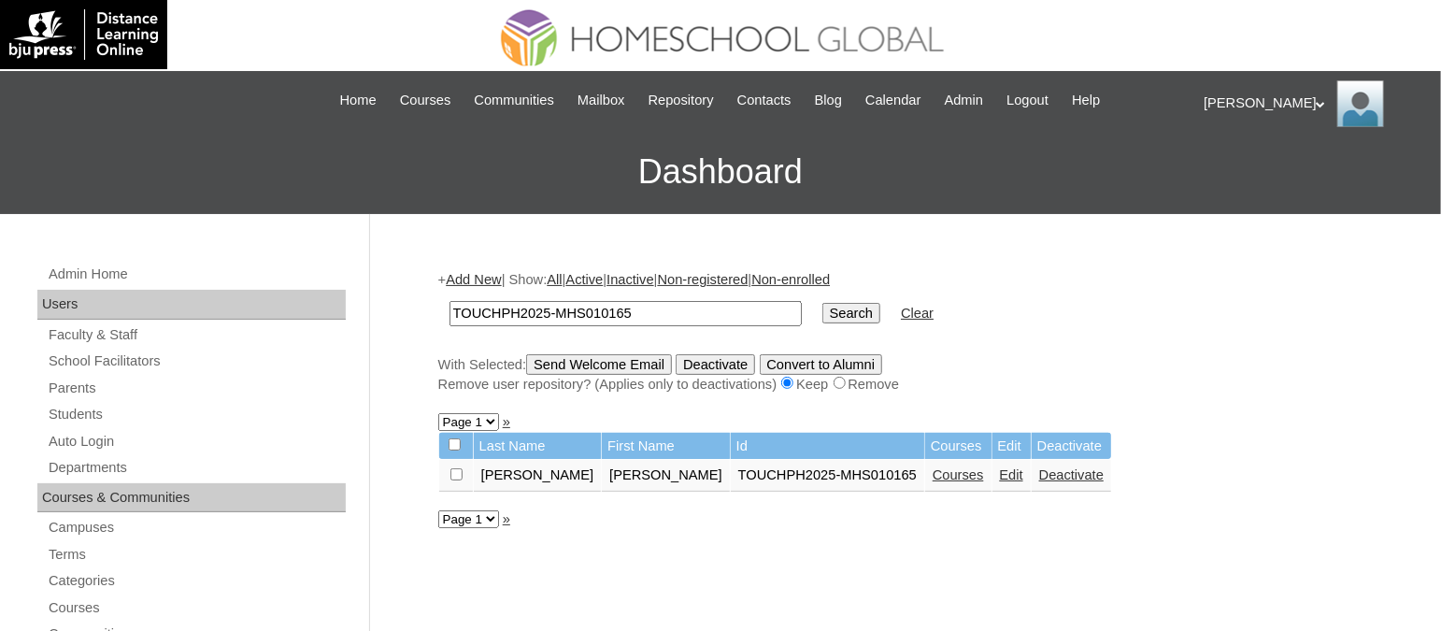
click at [933, 471] on link "Courses" at bounding box center [958, 474] width 51 height 15
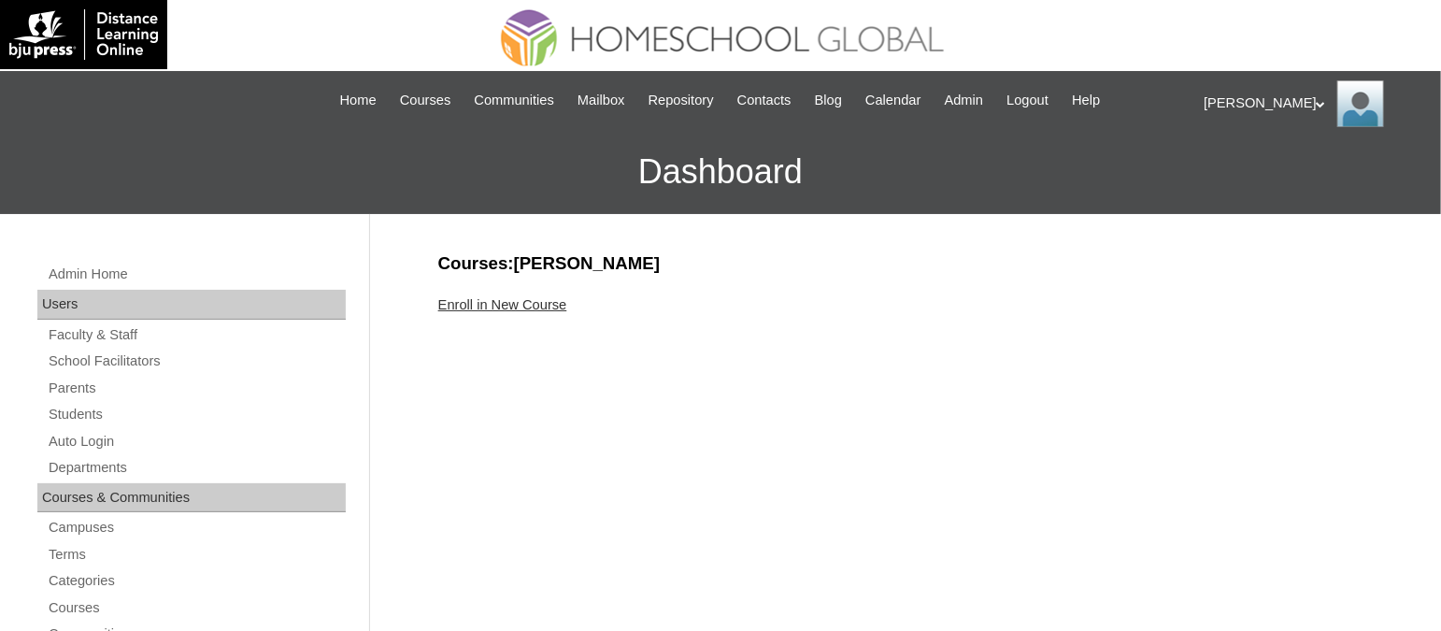
click at [508, 311] on div "Enroll in New Course" at bounding box center [900, 305] width 925 height 20
click at [508, 307] on link "Enroll in New Course" at bounding box center [502, 304] width 129 height 15
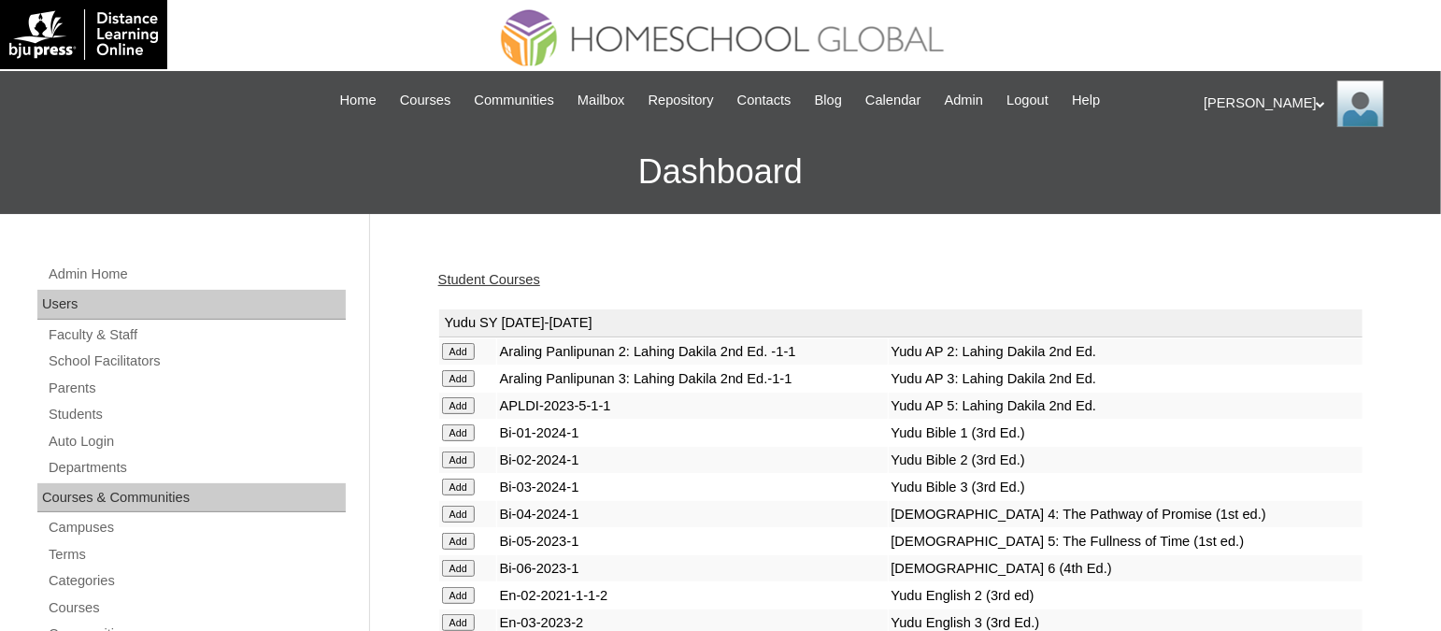
scroll to position [4233, 0]
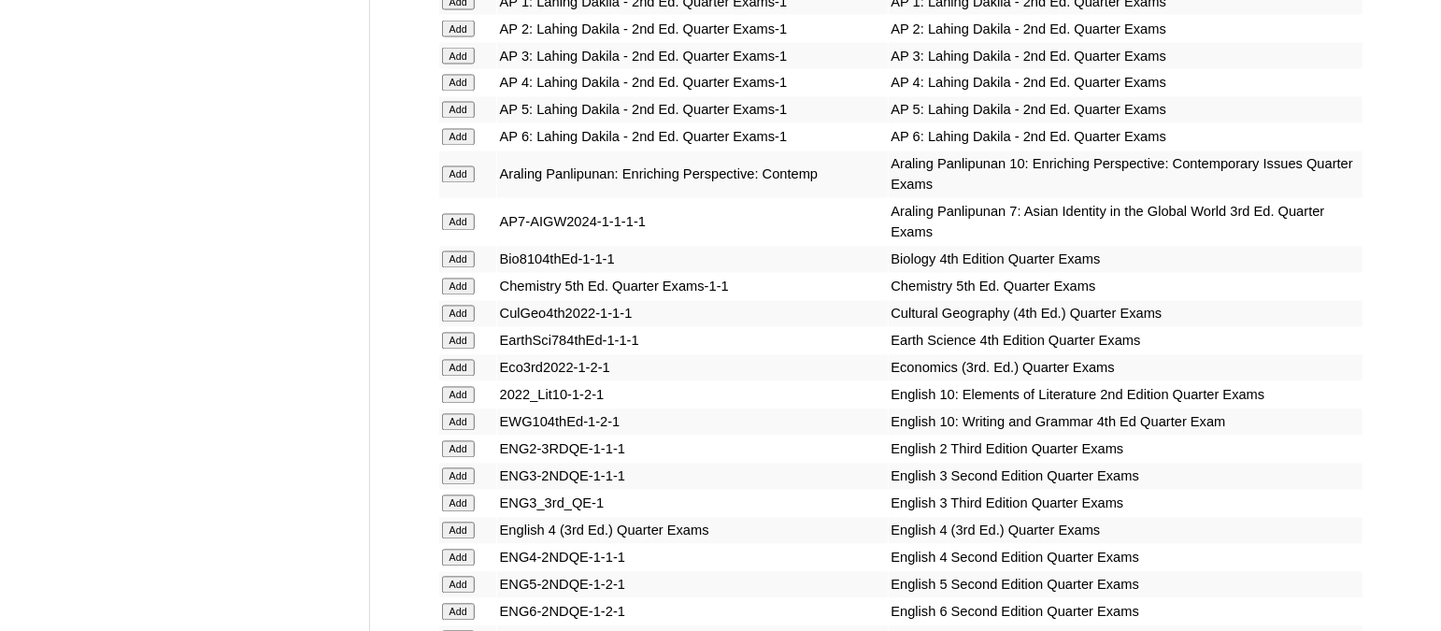
scroll to position [4940, 0]
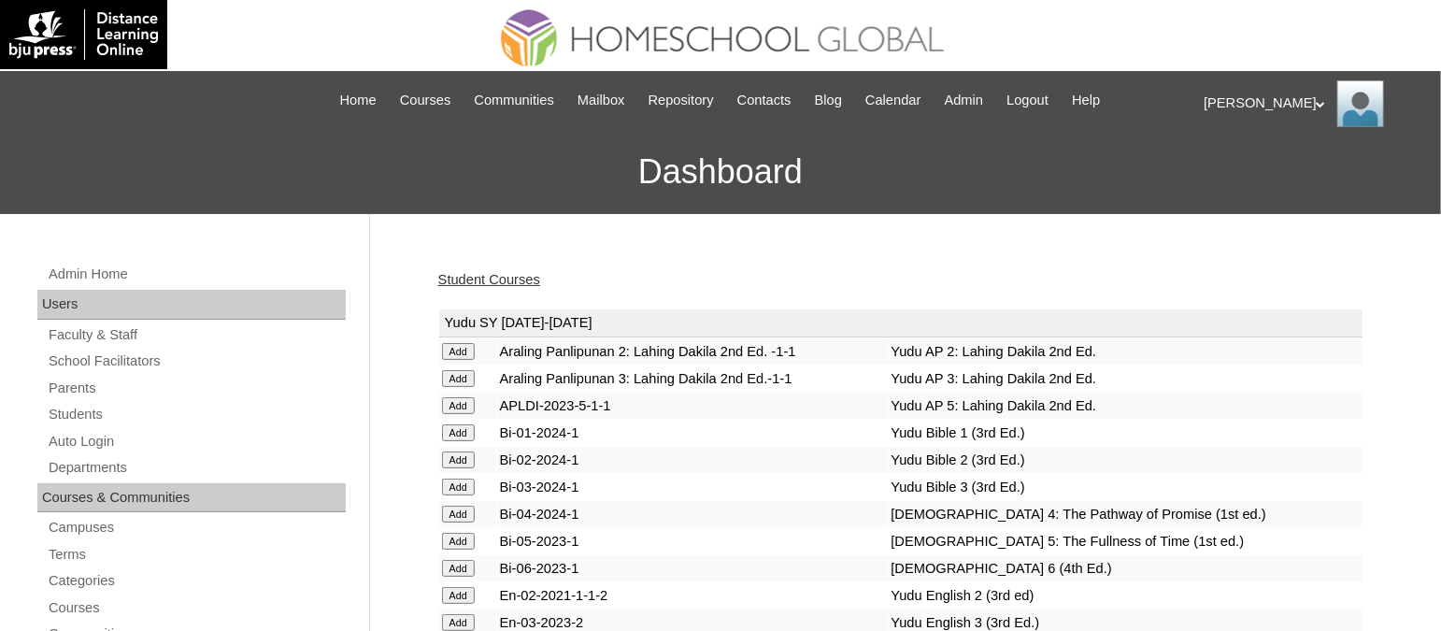
click at [526, 276] on link "Student Courses" at bounding box center [489, 279] width 102 height 15
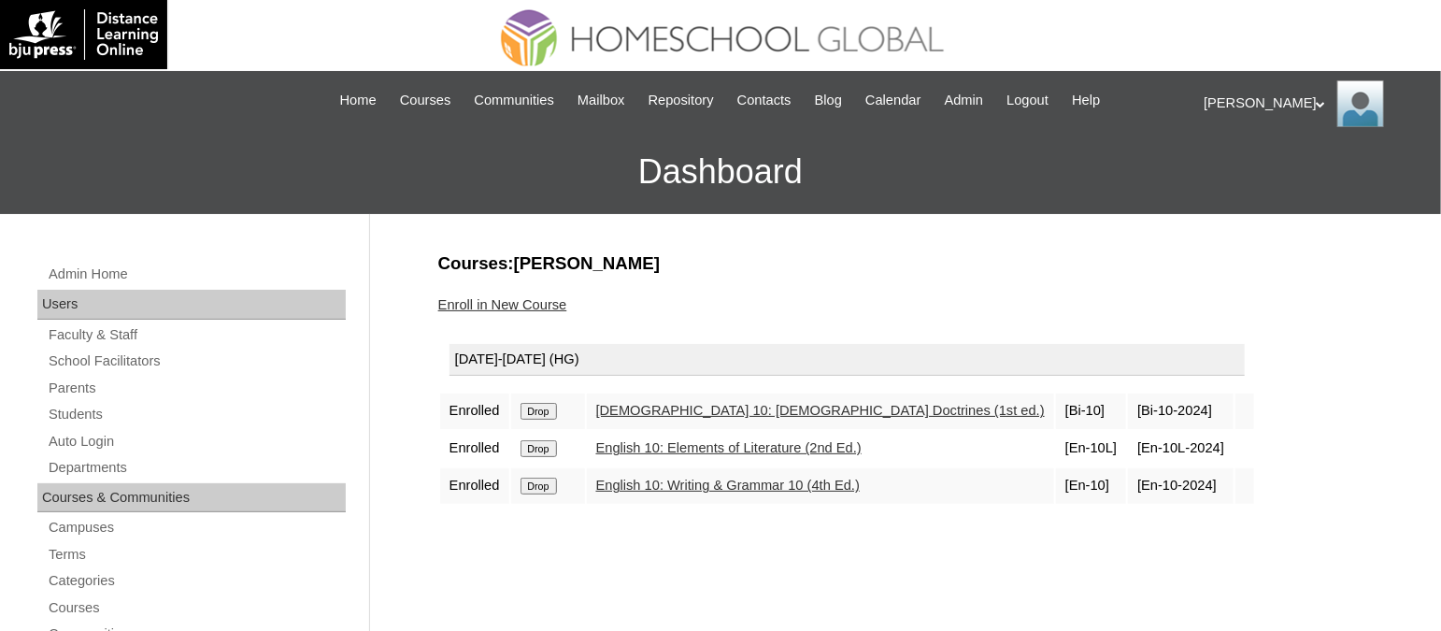
click at [523, 297] on link "Enroll in New Course" at bounding box center [502, 304] width 129 height 15
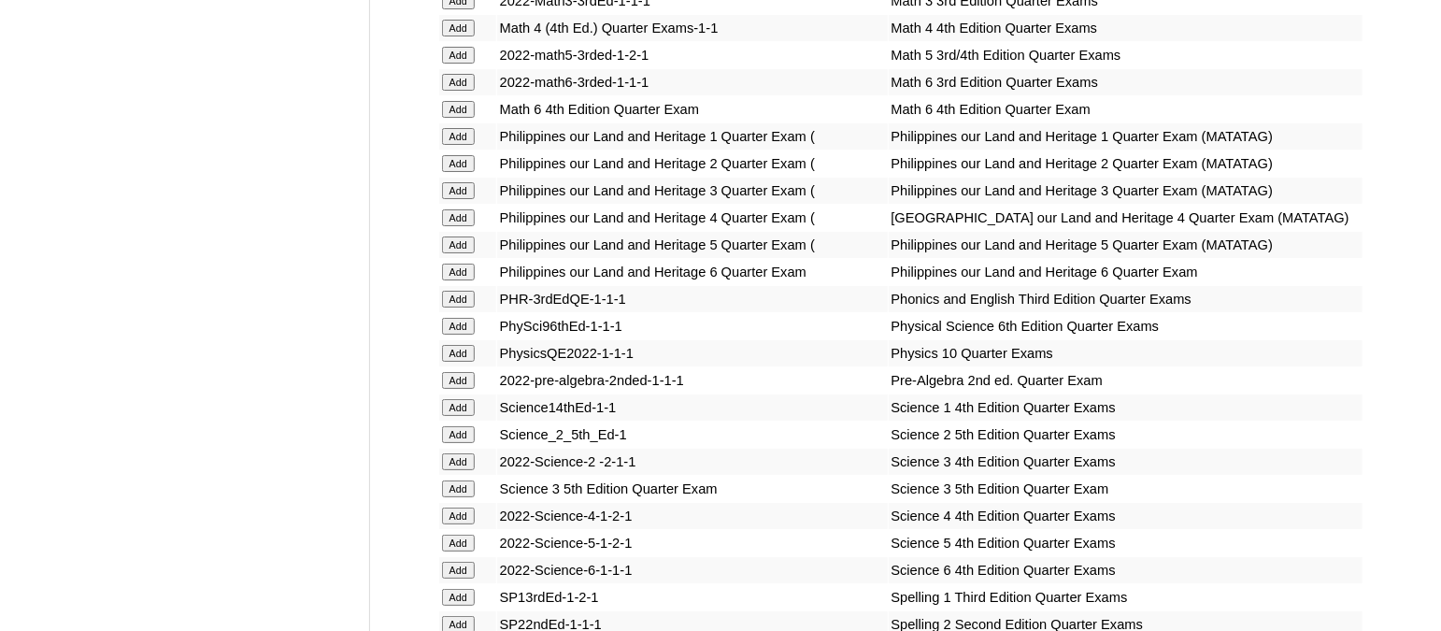
scroll to position [6875, 0]
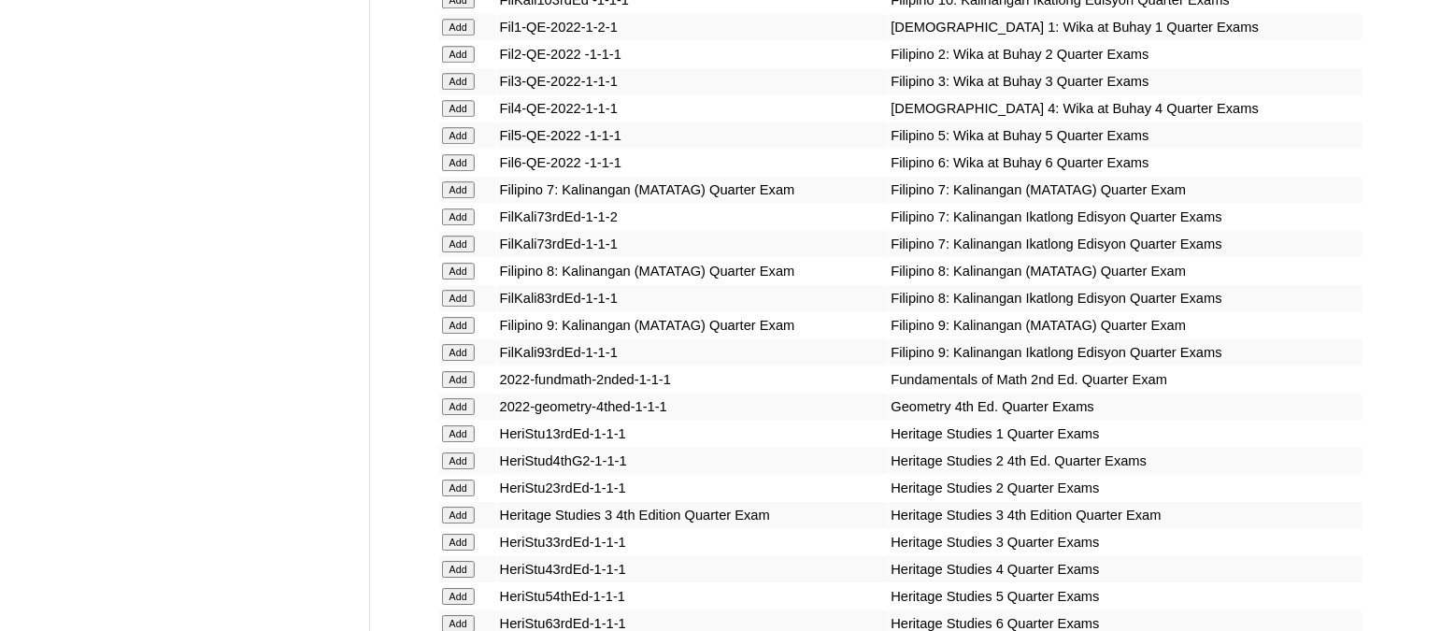
scroll to position [5830, 0]
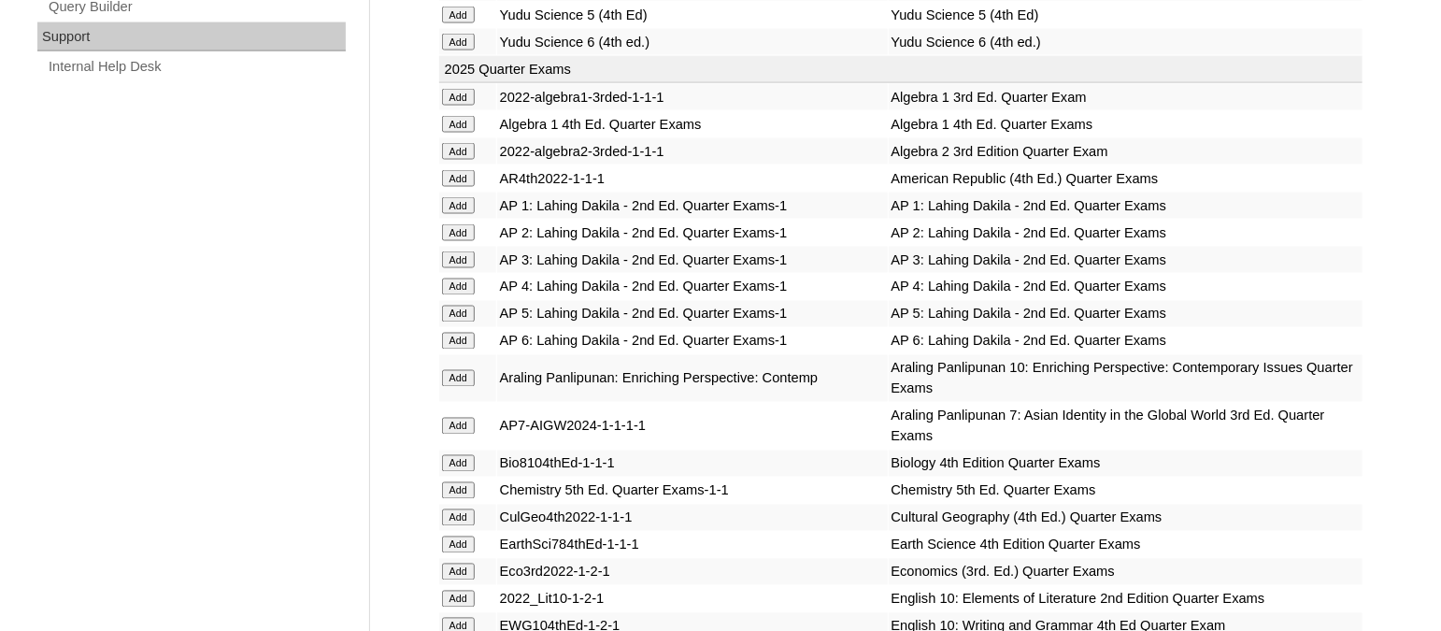
scroll to position [3999, 0]
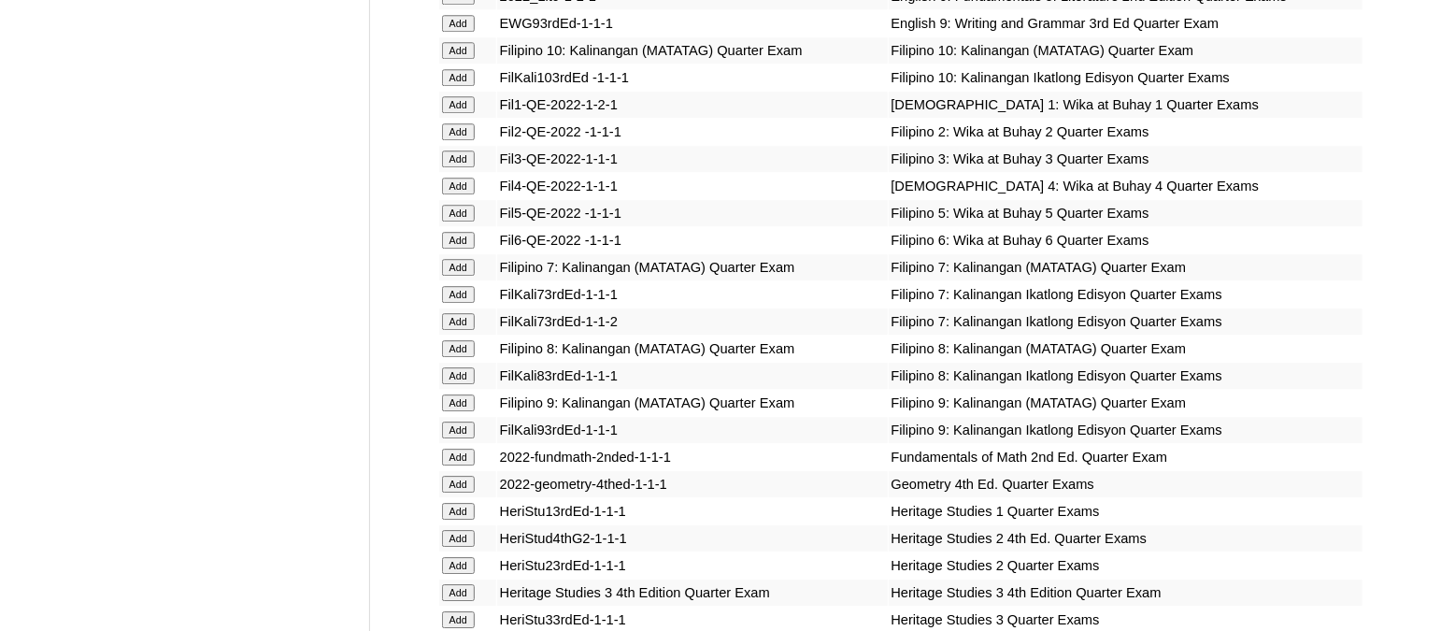
scroll to position [5332, 0]
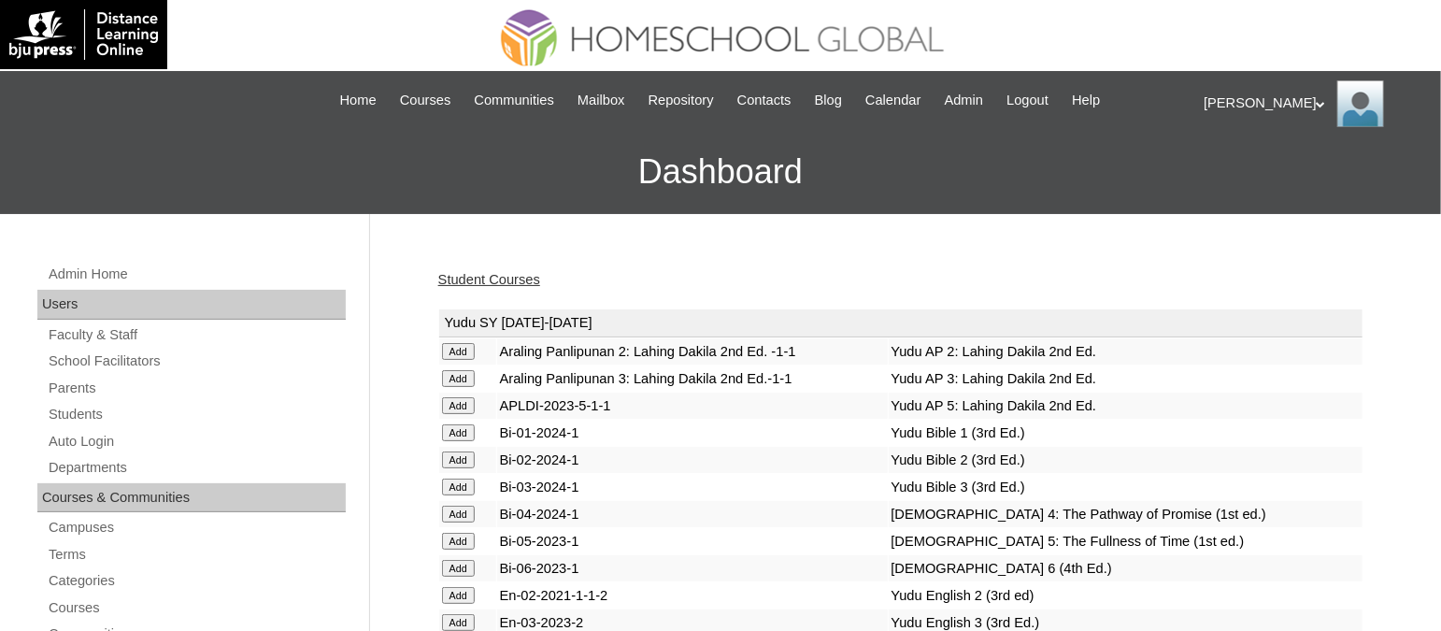
click at [522, 279] on link "Student Courses" at bounding box center [489, 279] width 102 height 15
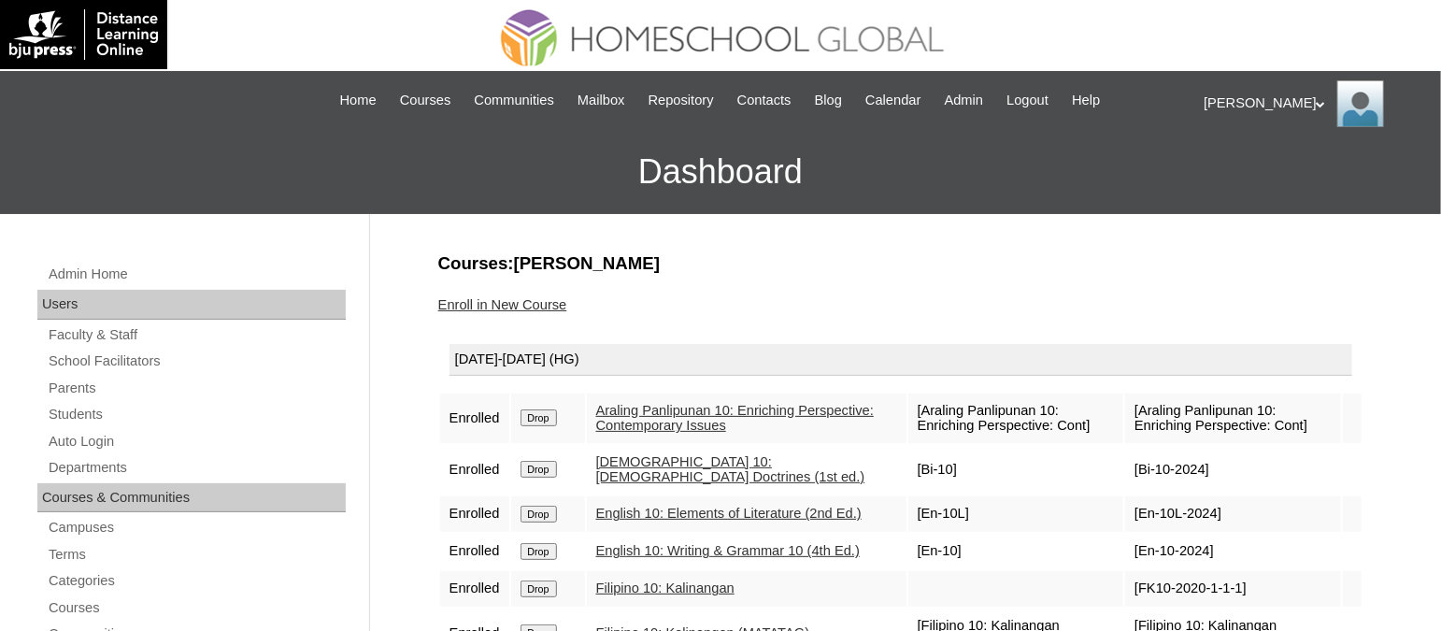
scroll to position [233, 0]
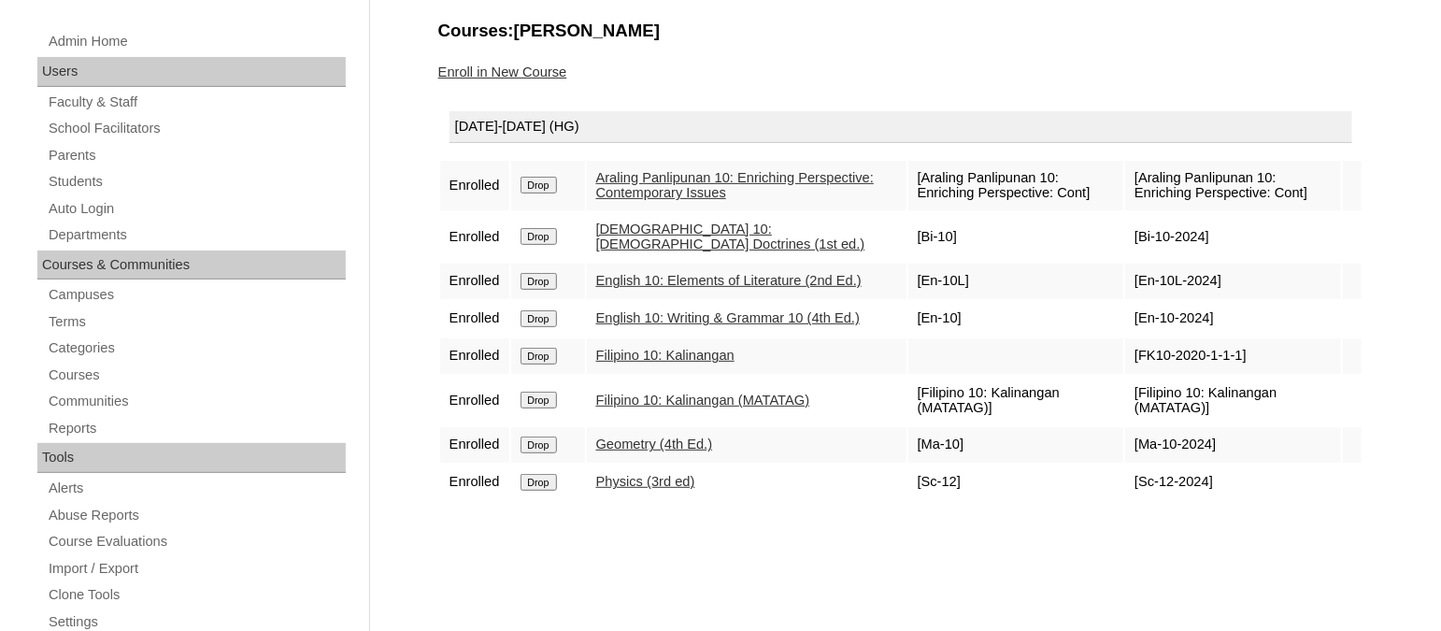
click at [543, 193] on input "Drop" at bounding box center [539, 185] width 36 height 17
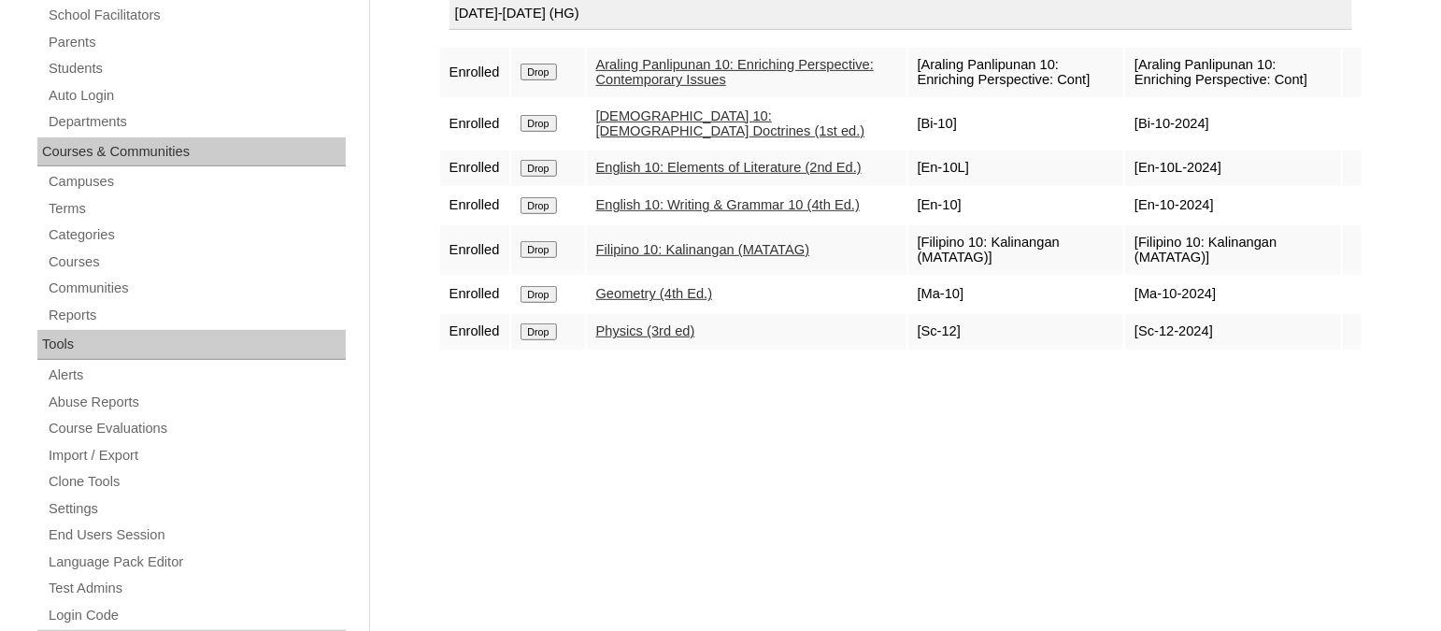
scroll to position [350, 0]
